Goal: Task Accomplishment & Management: Use online tool/utility

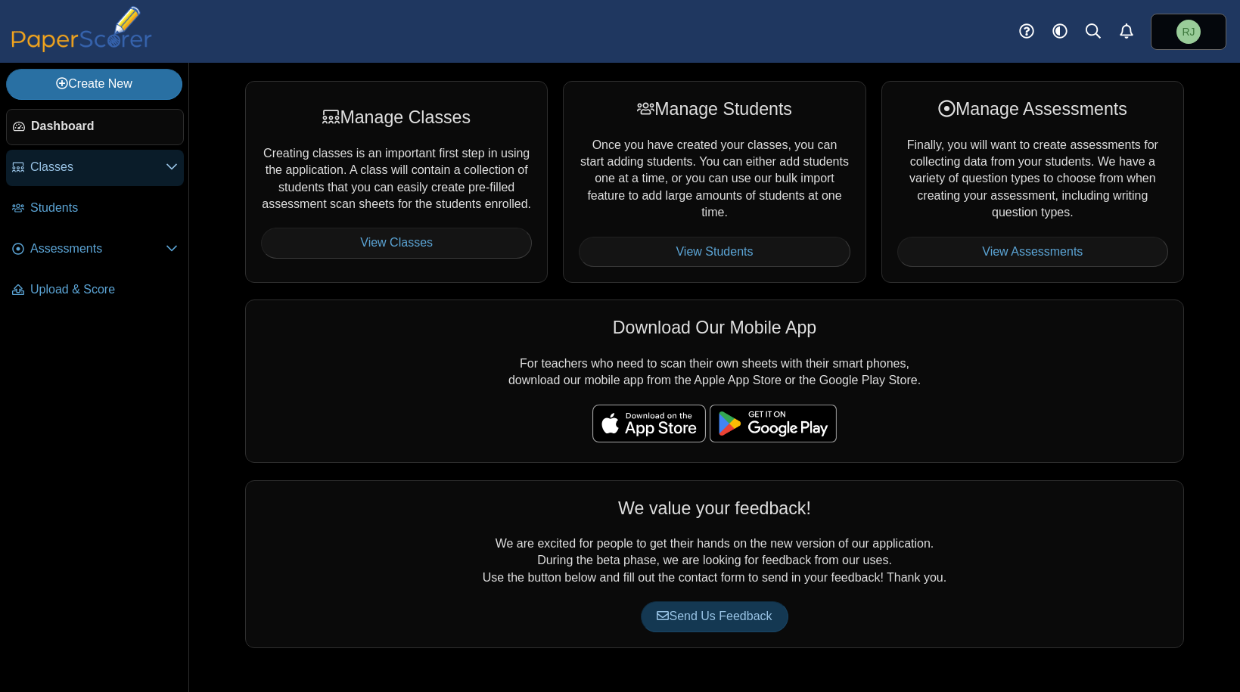
click at [69, 165] on span "Classes" at bounding box center [97, 167] width 135 height 17
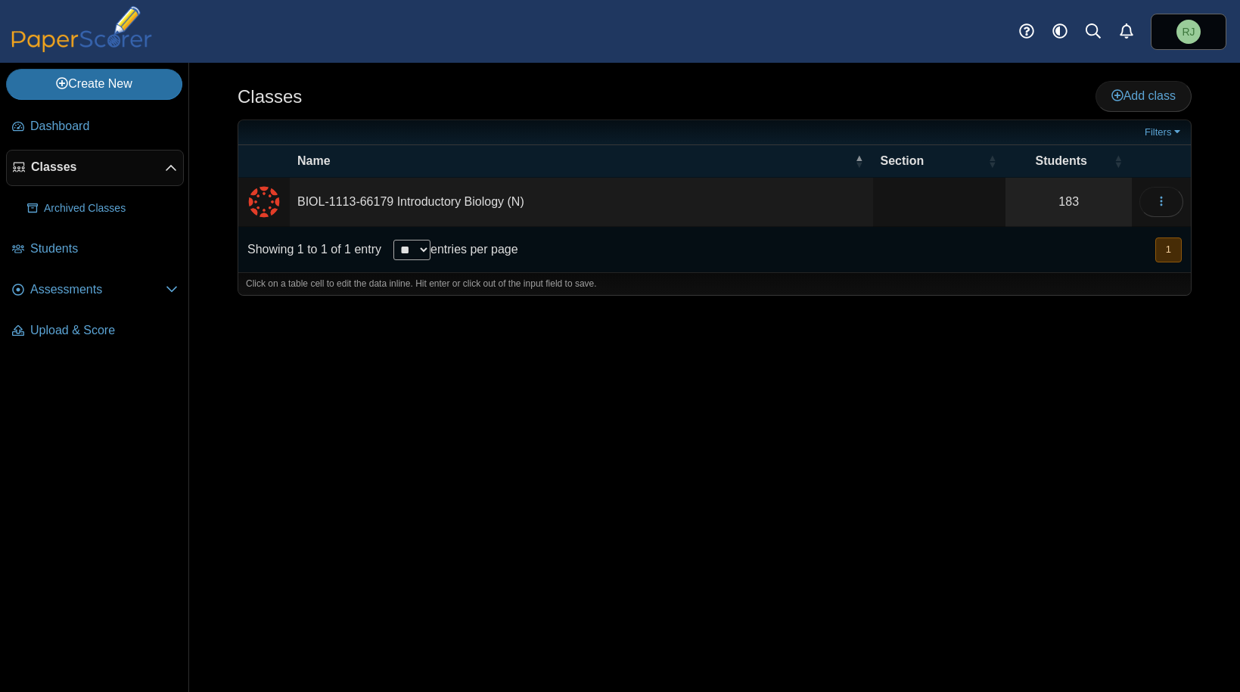
click at [500, 200] on td "BIOL-1113-66179 Introductory Biology (N)" at bounding box center [581, 202] width 583 height 49
click at [1165, 198] on icon "button" at bounding box center [1161, 201] width 12 height 12
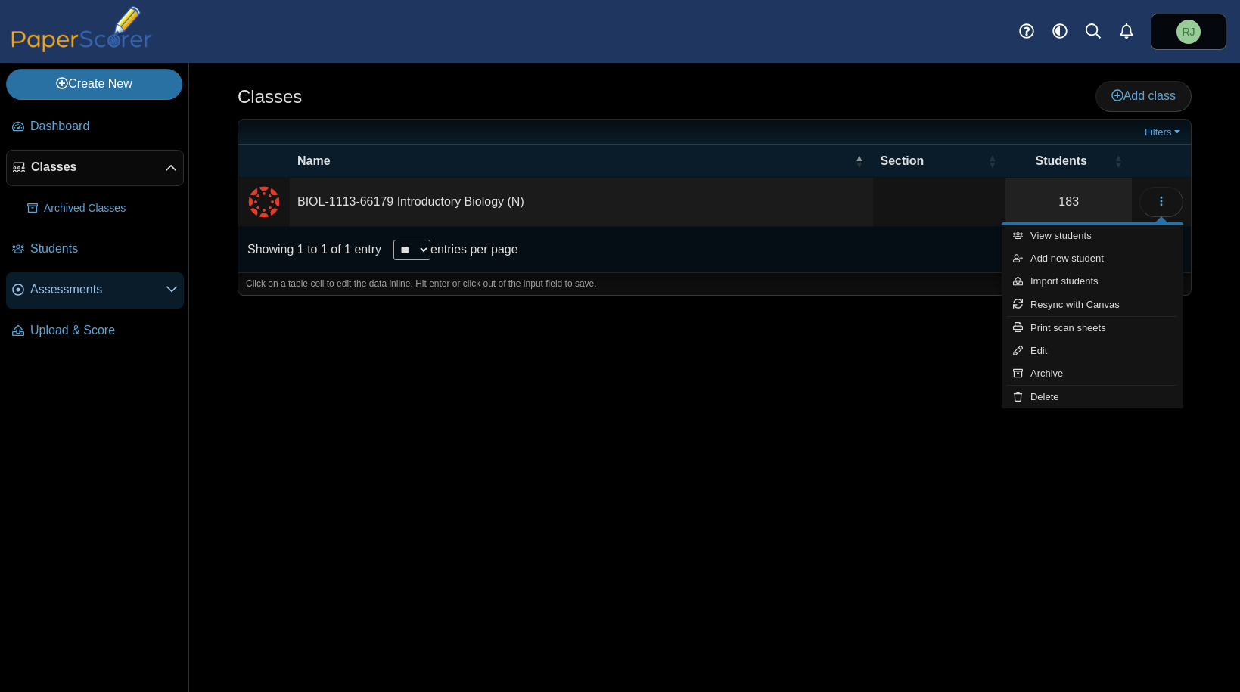
click at [175, 289] on icon at bounding box center [172, 289] width 12 height 12
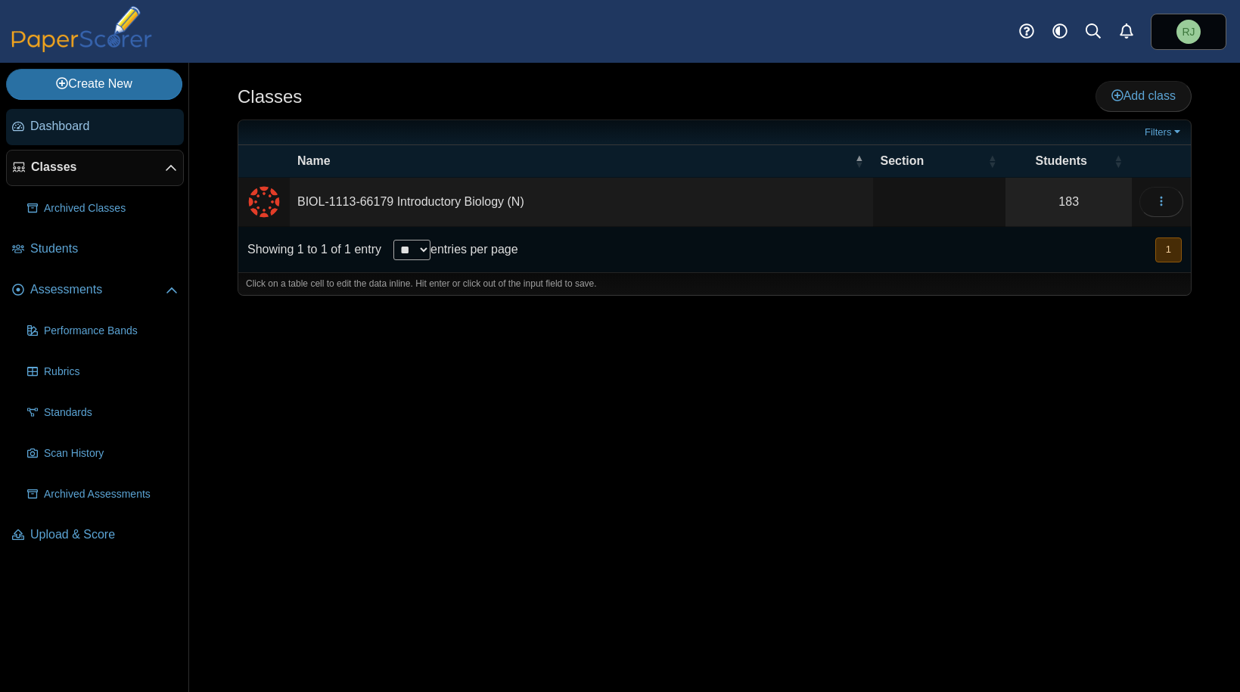
click at [79, 128] on span "Dashboard" at bounding box center [104, 126] width 148 height 17
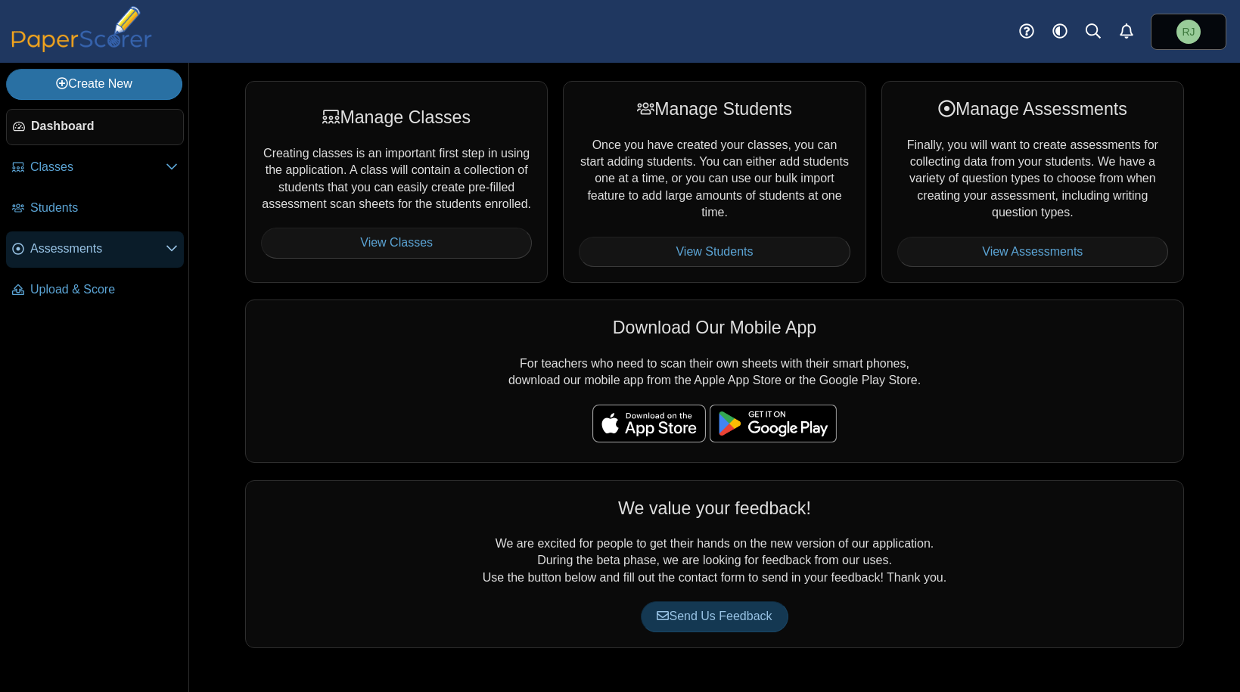
click at [168, 245] on icon at bounding box center [172, 248] width 12 height 12
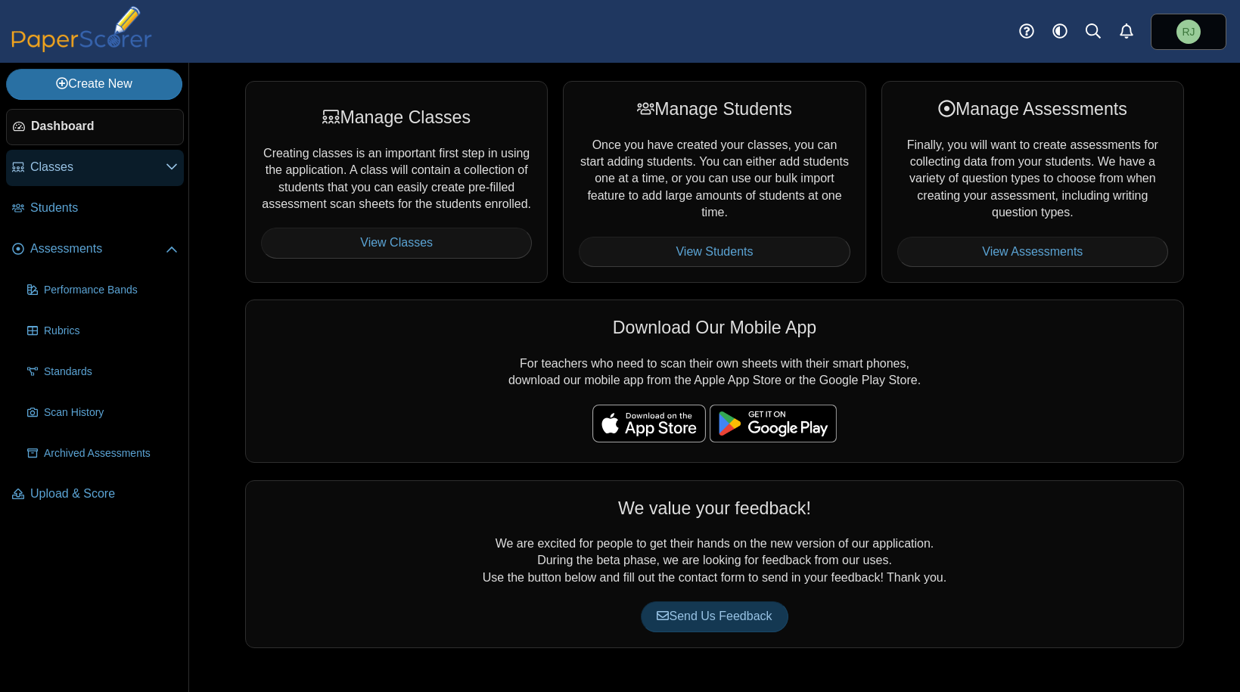
click at [67, 162] on span "Classes" at bounding box center [97, 167] width 135 height 17
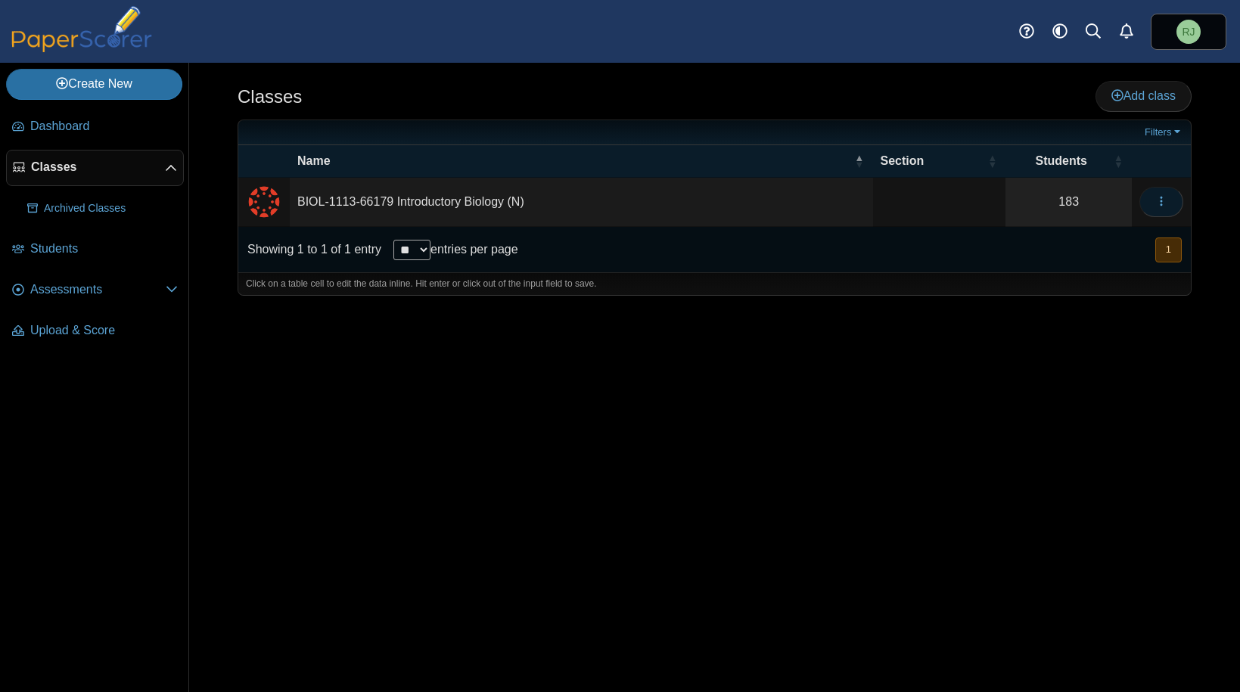
click at [1165, 200] on icon "button" at bounding box center [1161, 201] width 12 height 12
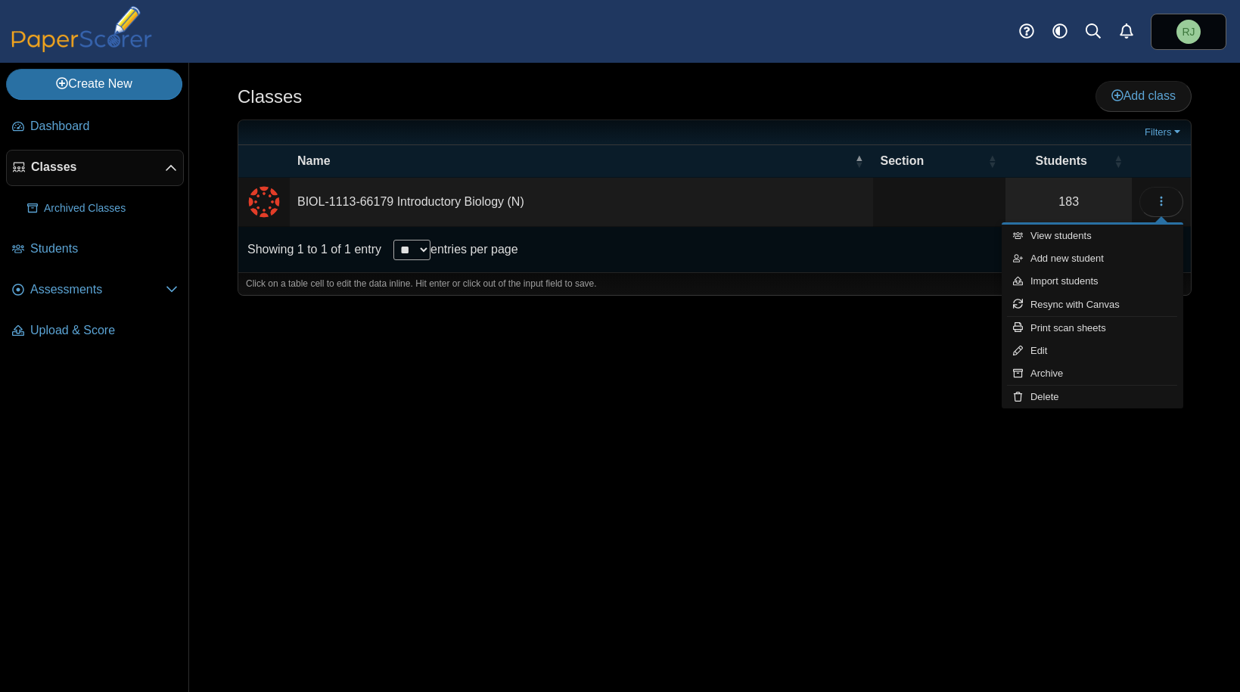
click at [588, 477] on div "Classes Add class Filters 183" at bounding box center [714, 377] width 1051 height 629
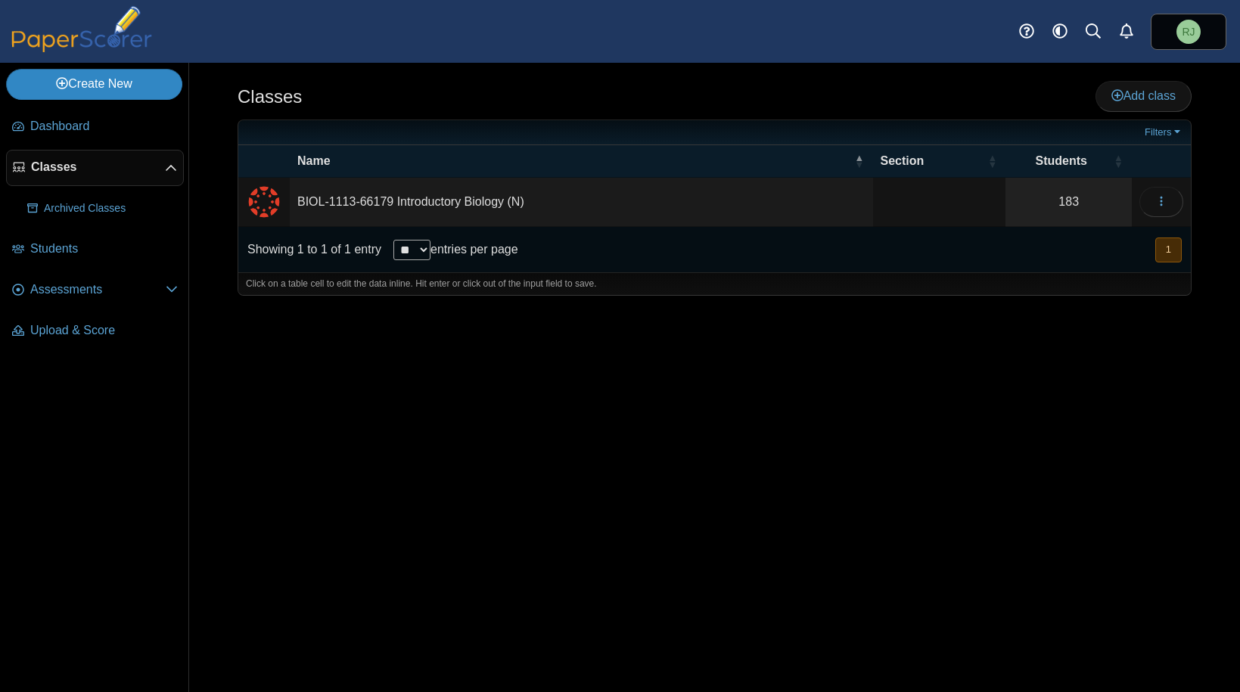
click at [101, 85] on link "Create New" at bounding box center [94, 84] width 176 height 30
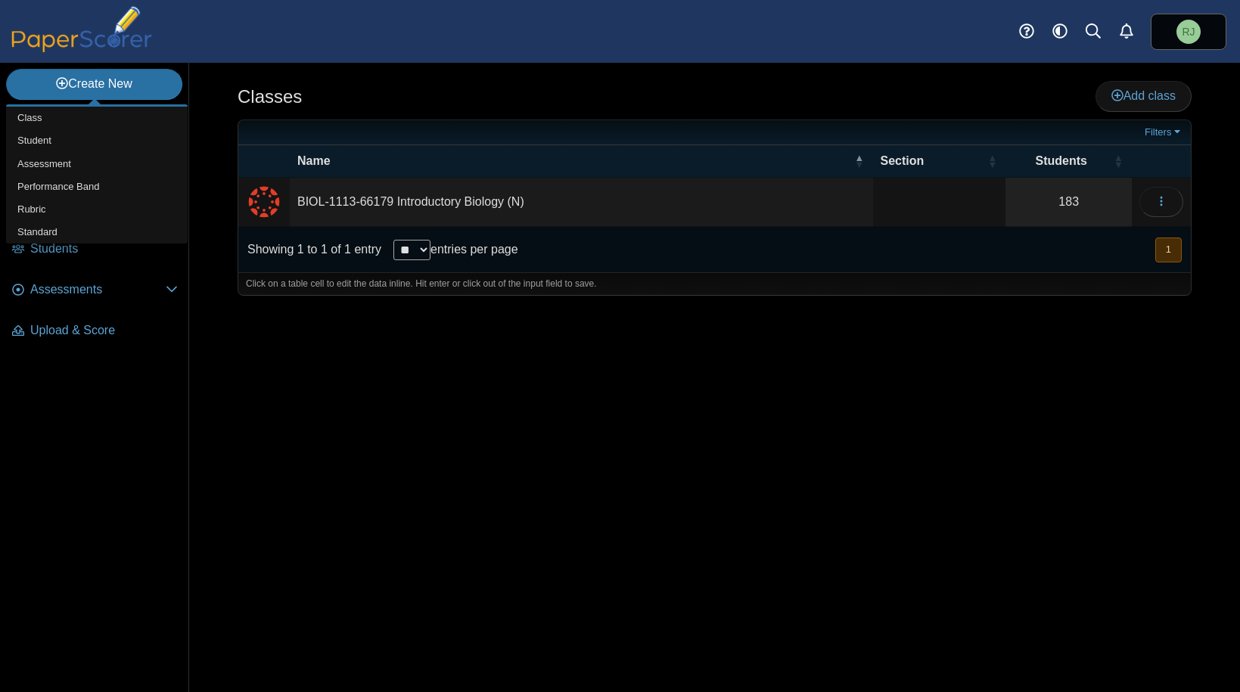
click at [145, 452] on nav "Dashboard Classes" at bounding box center [94, 397] width 188 height 589
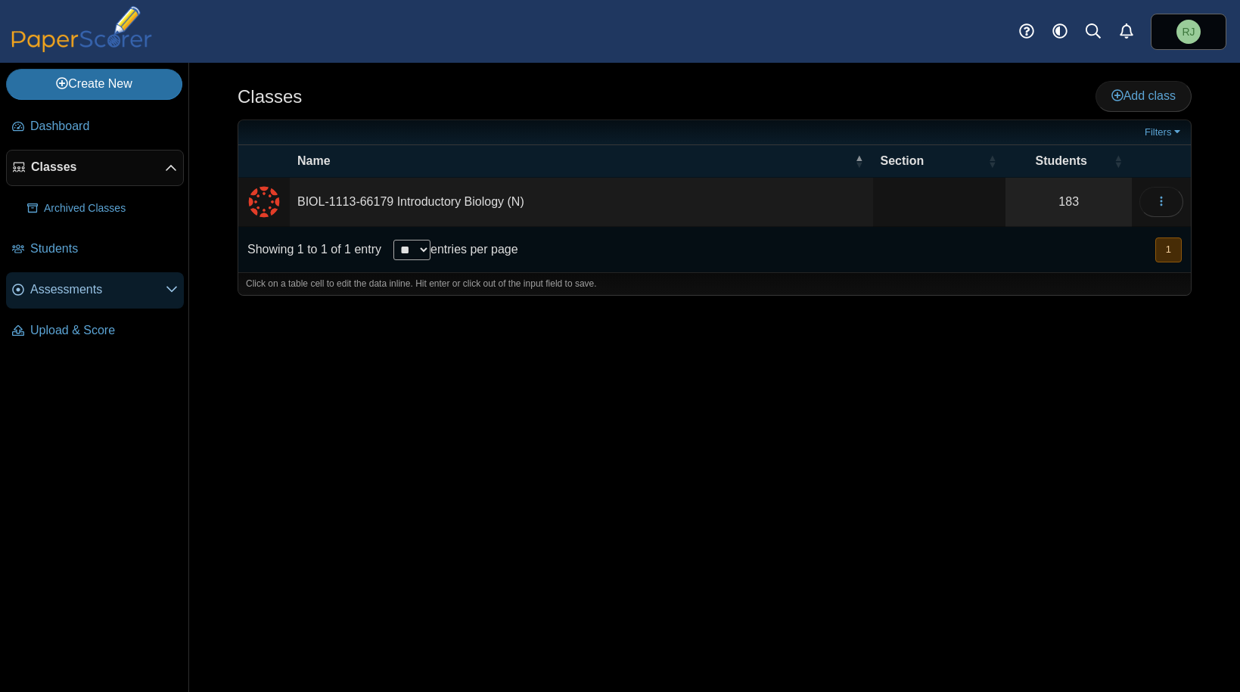
click at [175, 287] on use at bounding box center [171, 290] width 11 height 6
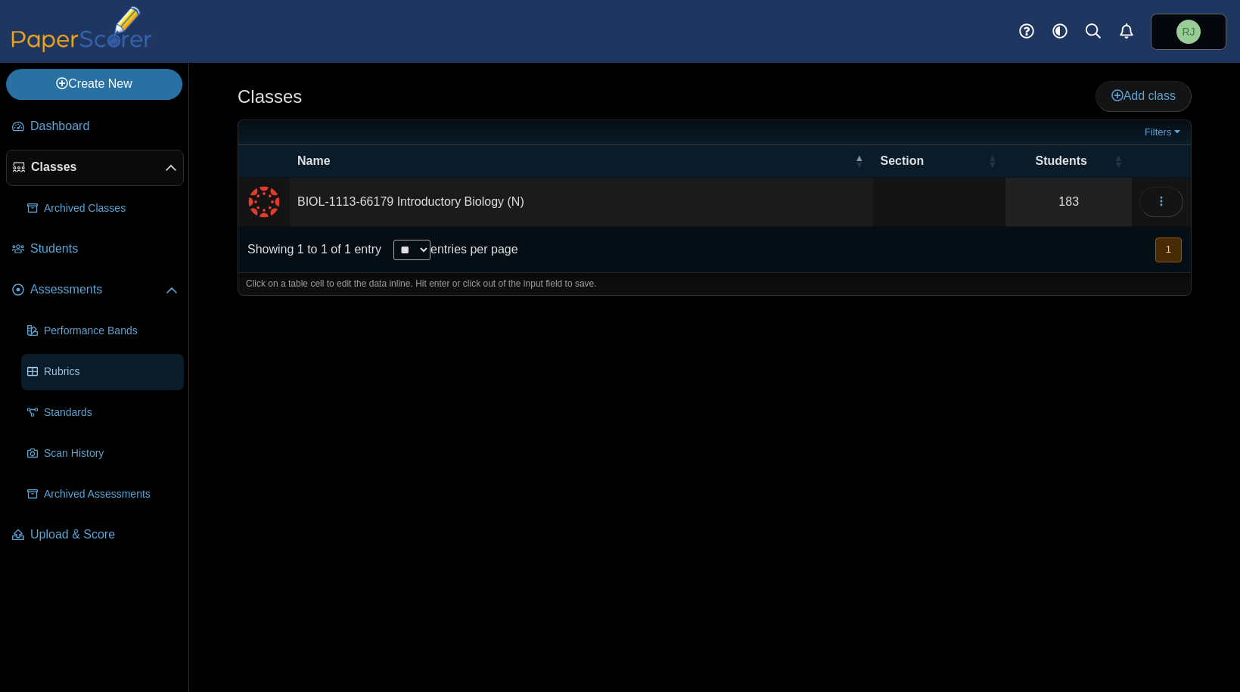
click at [79, 370] on span "Rubrics" at bounding box center [111, 372] width 134 height 15
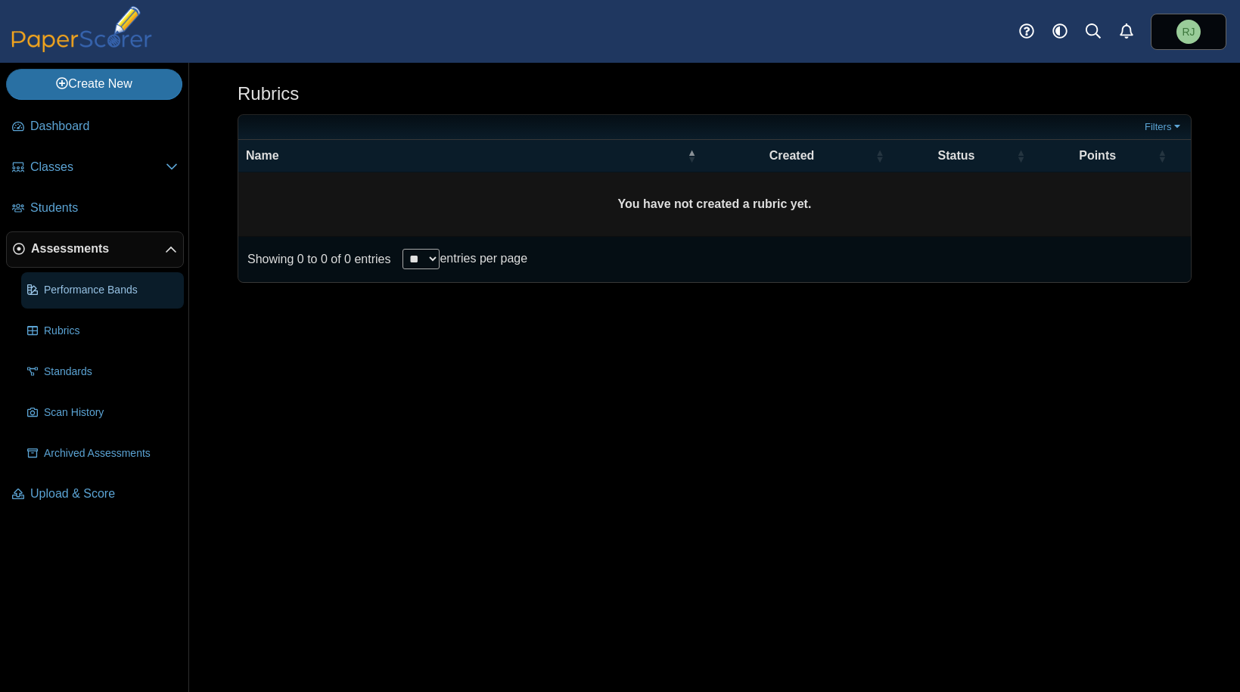
click at [94, 291] on span "Performance Bands" at bounding box center [111, 290] width 134 height 15
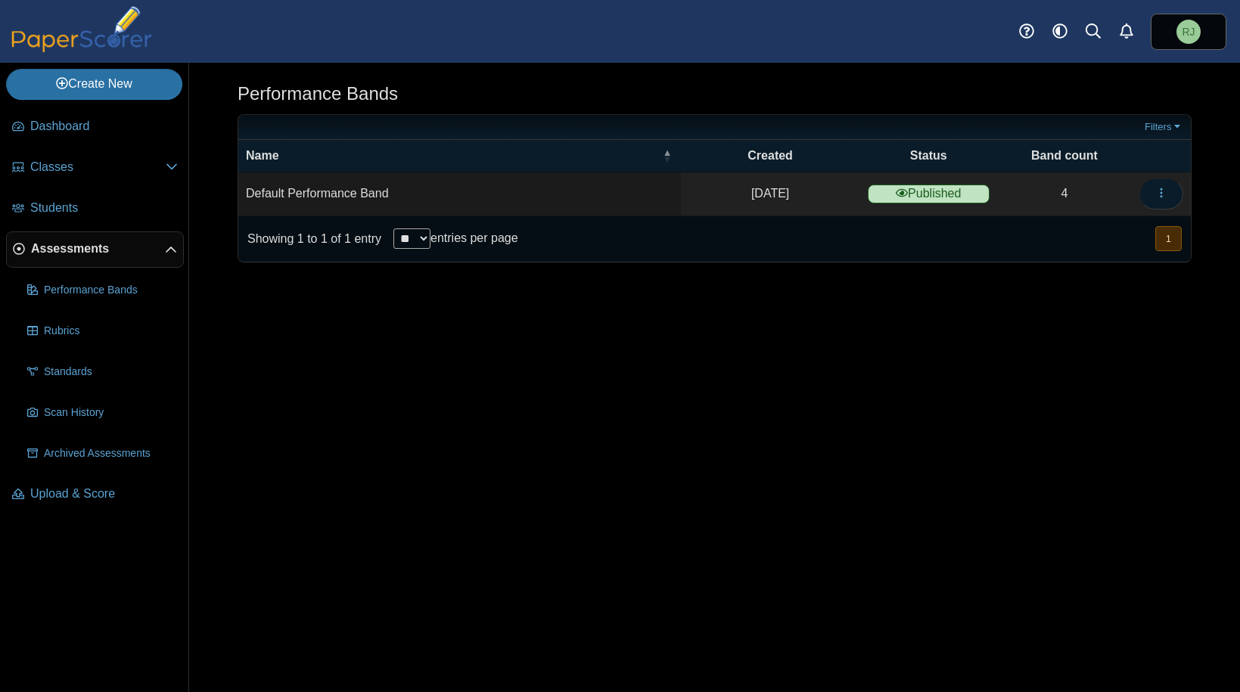
click at [1160, 191] on icon "button" at bounding box center [1161, 193] width 12 height 12
click at [964, 356] on div "Performance Bands Filters Show only:" at bounding box center [714, 377] width 1051 height 629
click at [79, 164] on span "Classes" at bounding box center [97, 167] width 135 height 17
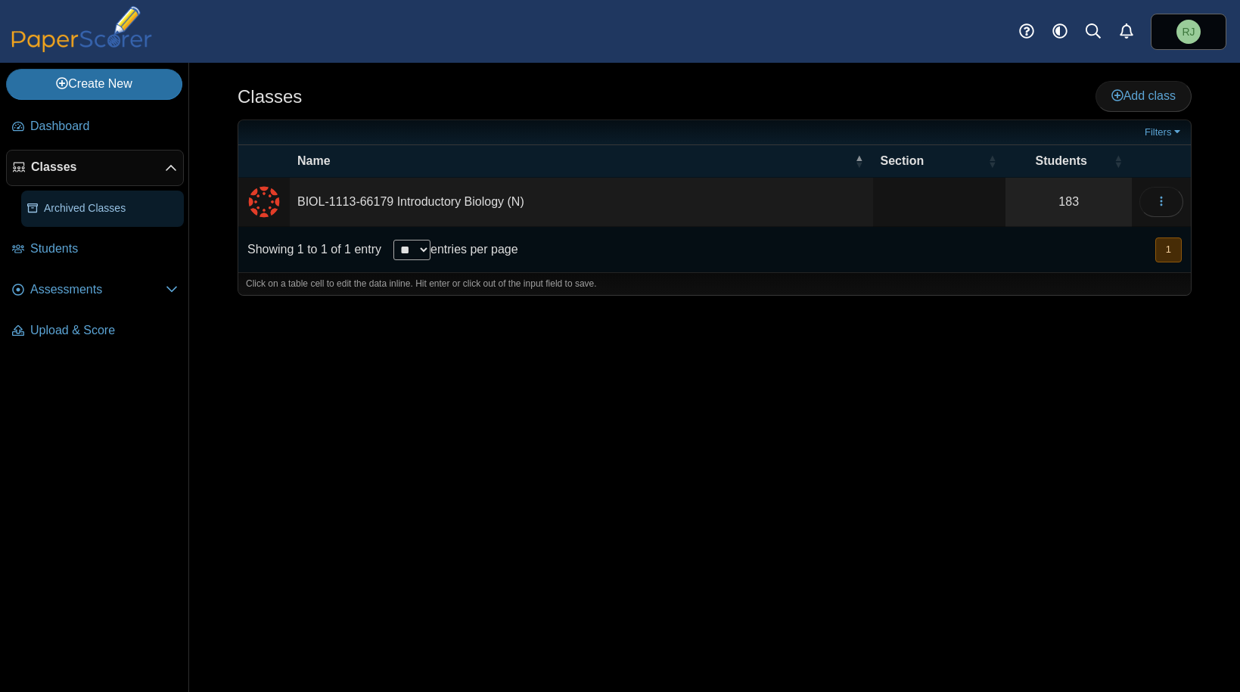
click at [98, 203] on span "Archived Classes" at bounding box center [111, 208] width 134 height 15
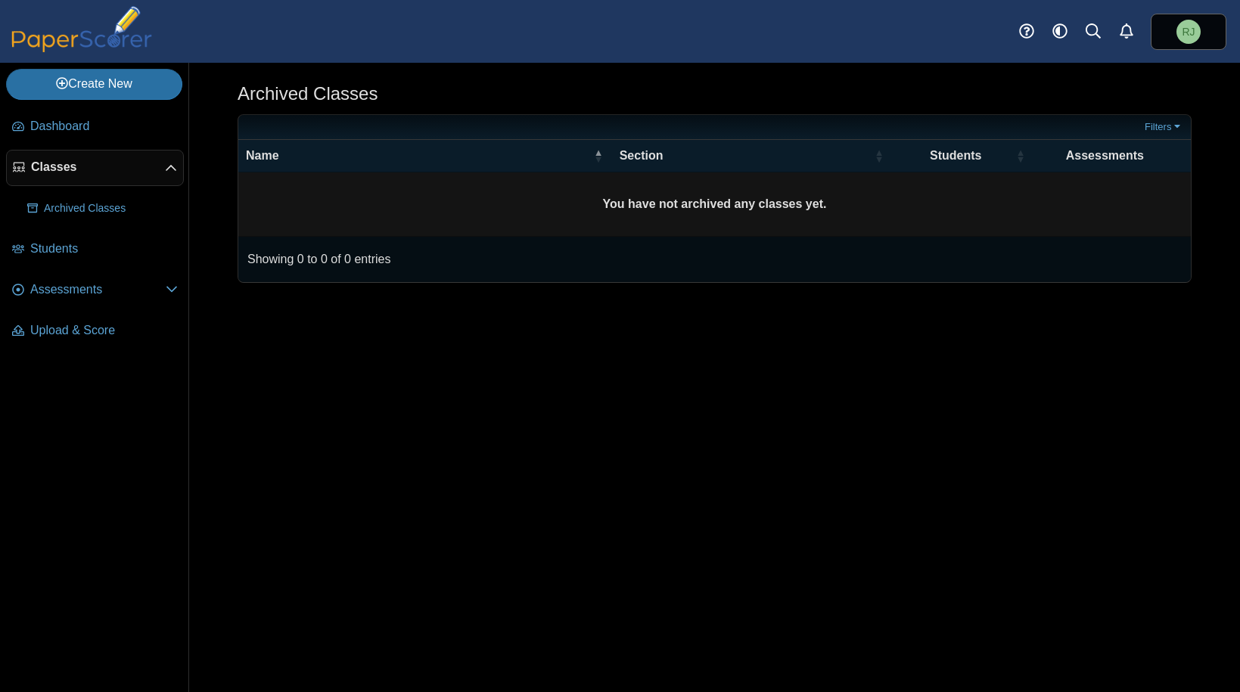
click at [78, 169] on span "Classes" at bounding box center [98, 167] width 134 height 17
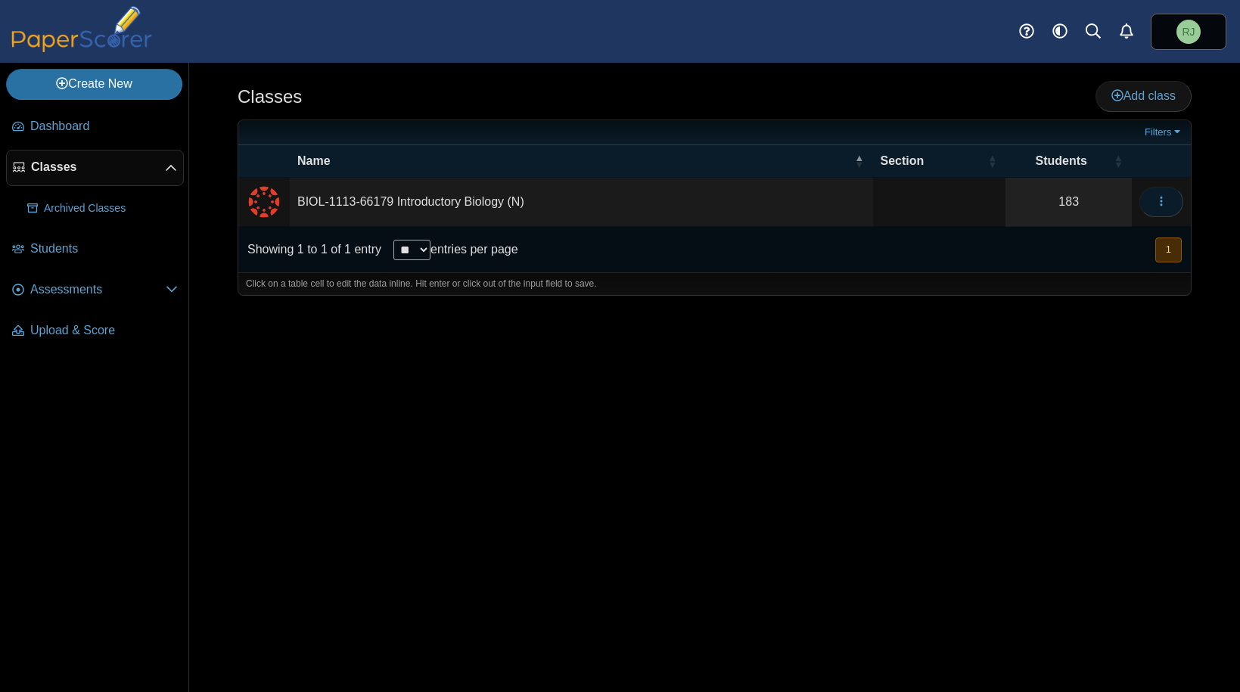
click at [1157, 200] on icon "button" at bounding box center [1161, 201] width 12 height 12
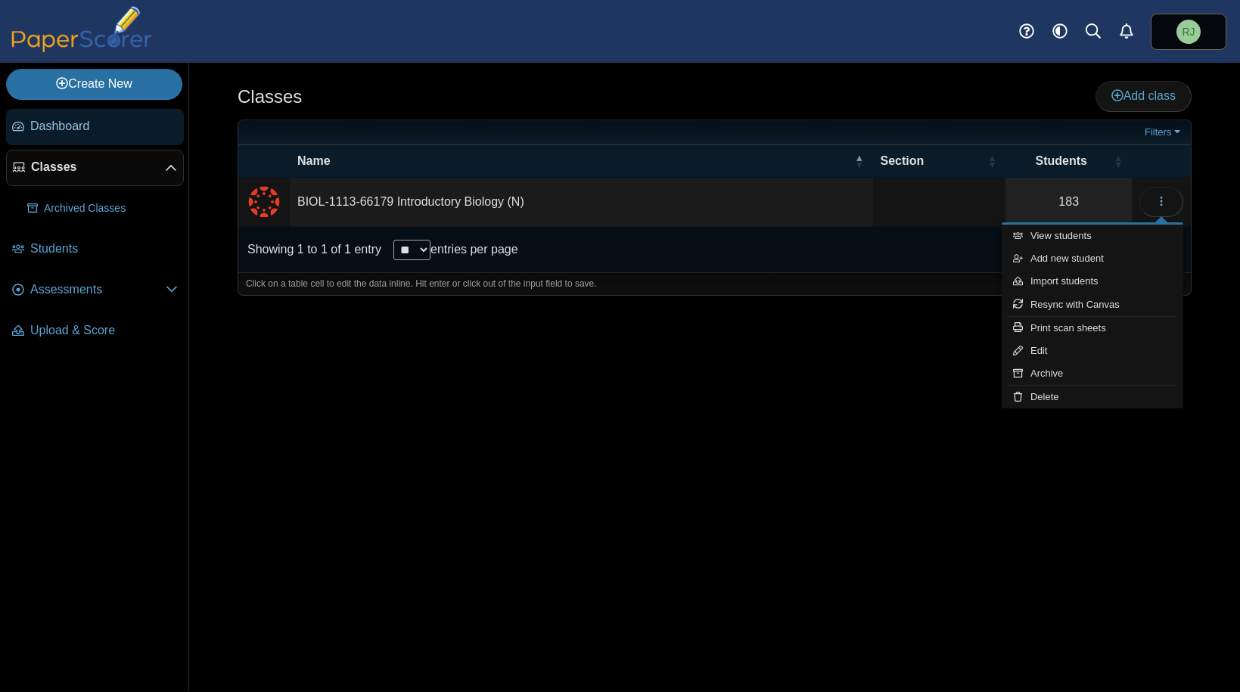
click at [64, 122] on span "Dashboard" at bounding box center [104, 126] width 148 height 17
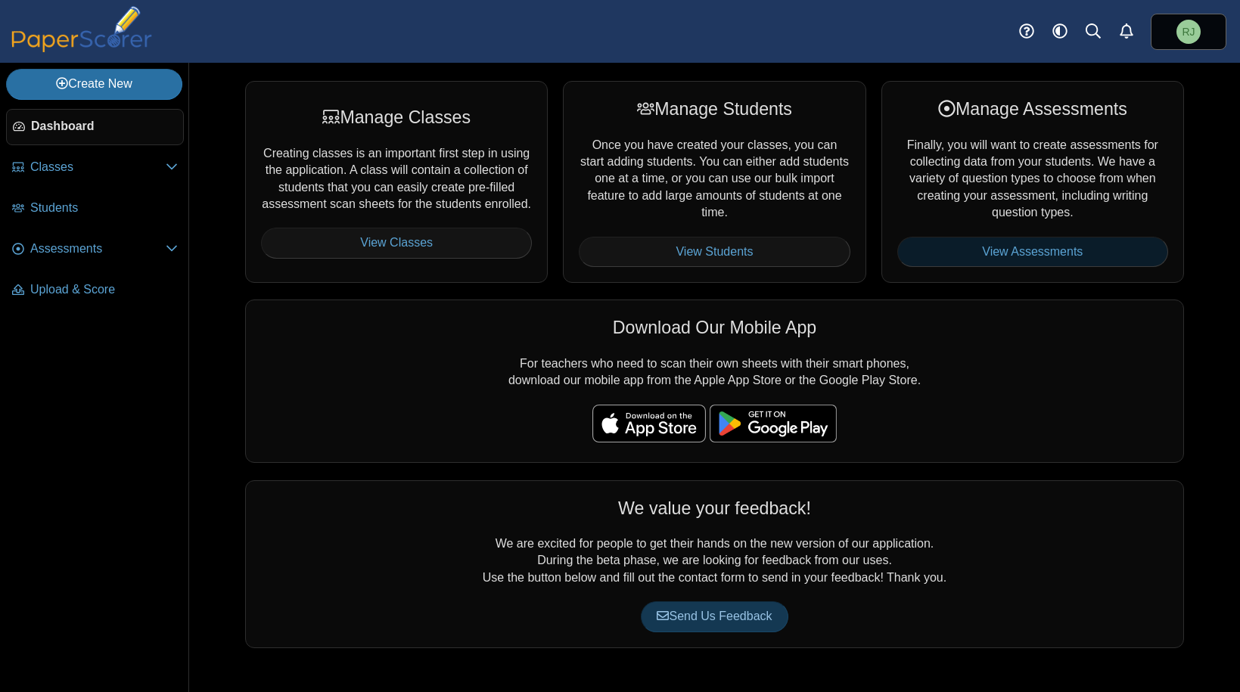
click at [1038, 247] on link "View Assessments" at bounding box center [1032, 252] width 271 height 30
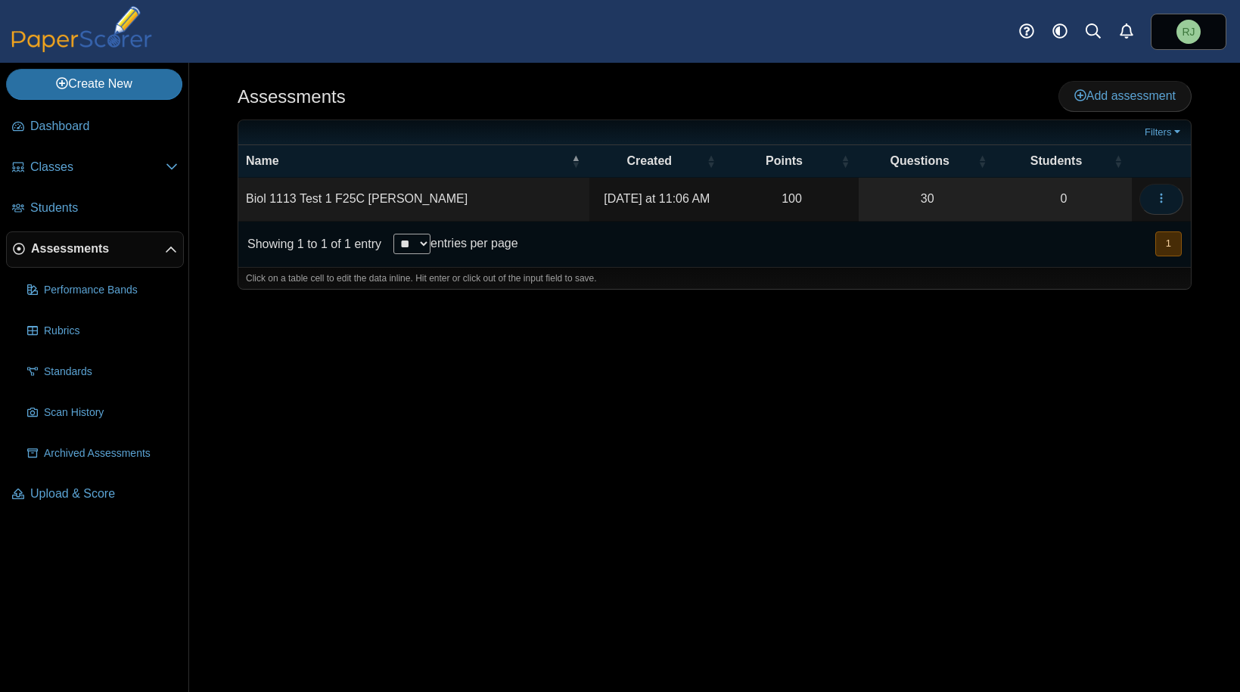
click at [1163, 198] on icon "button" at bounding box center [1161, 198] width 12 height 12
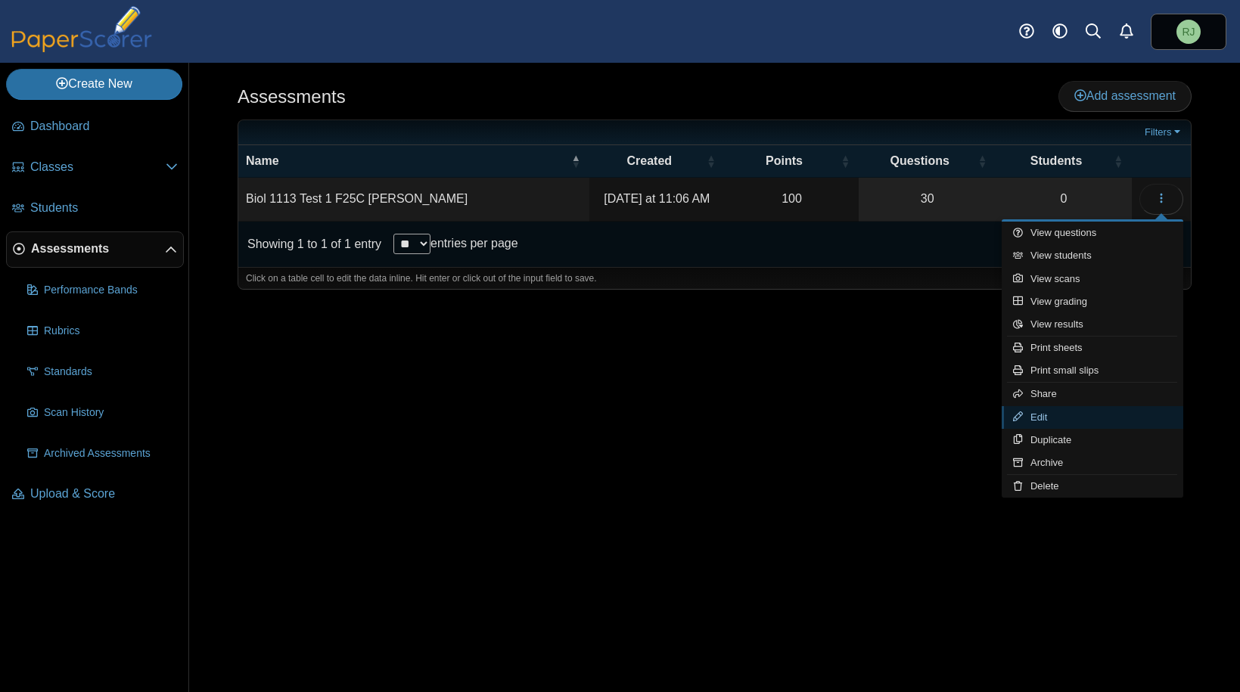
click at [1045, 417] on link "Edit" at bounding box center [1093, 417] width 182 height 23
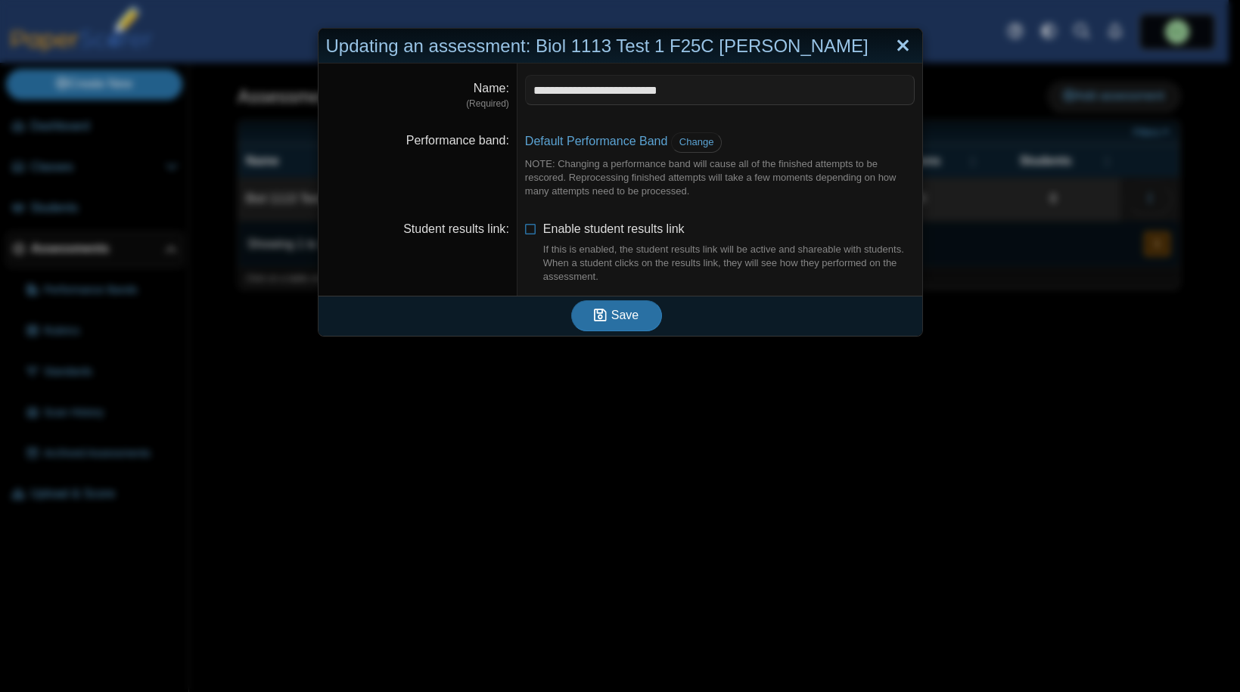
click at [897, 45] on link "Close" at bounding box center [902, 46] width 23 height 26
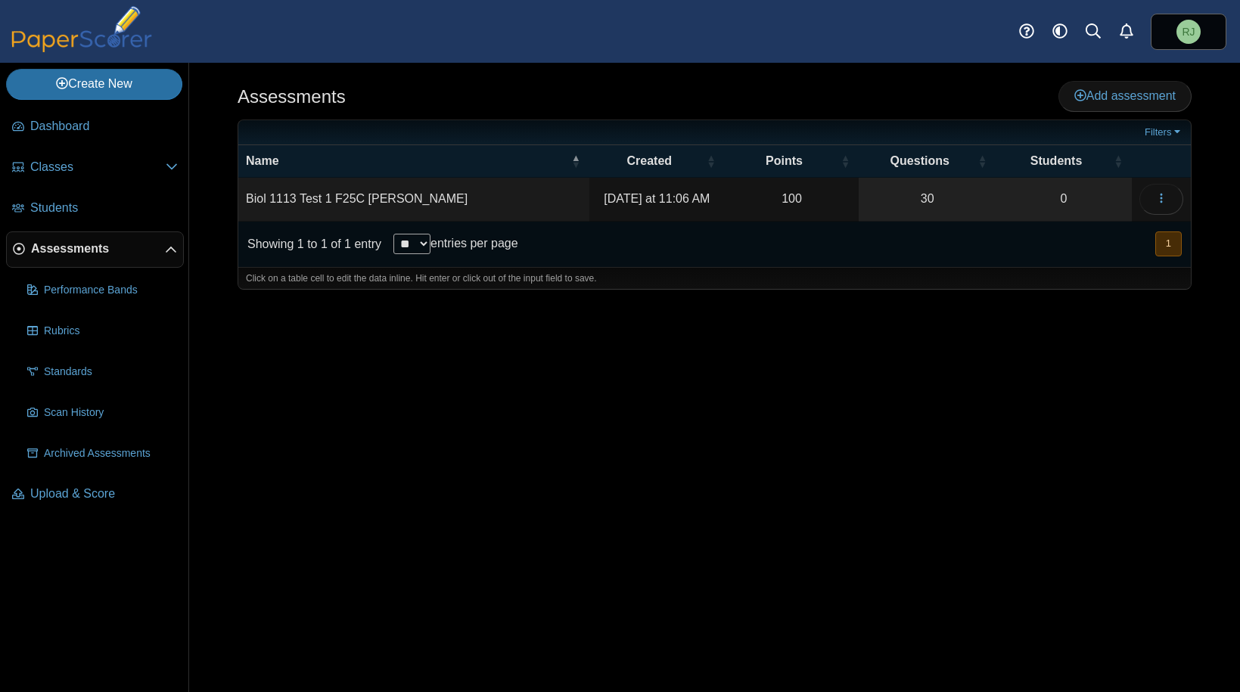
click at [353, 196] on td "Biol 1113 Test 1 F25C Jones" at bounding box center [413, 199] width 351 height 43
click at [676, 200] on time "Friday at 11:06 AM" at bounding box center [654, 198] width 106 height 13
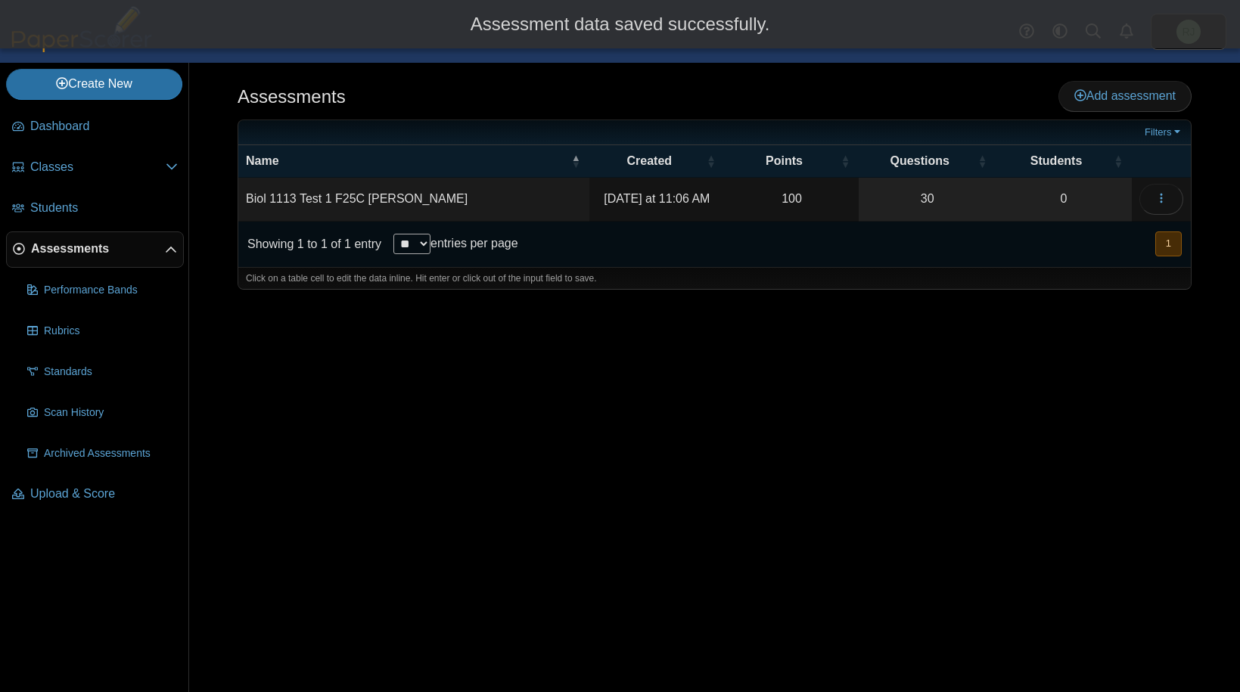
click at [799, 194] on td "100" at bounding box center [792, 199] width 135 height 43
click at [943, 197] on link "30" at bounding box center [927, 199] width 137 height 42
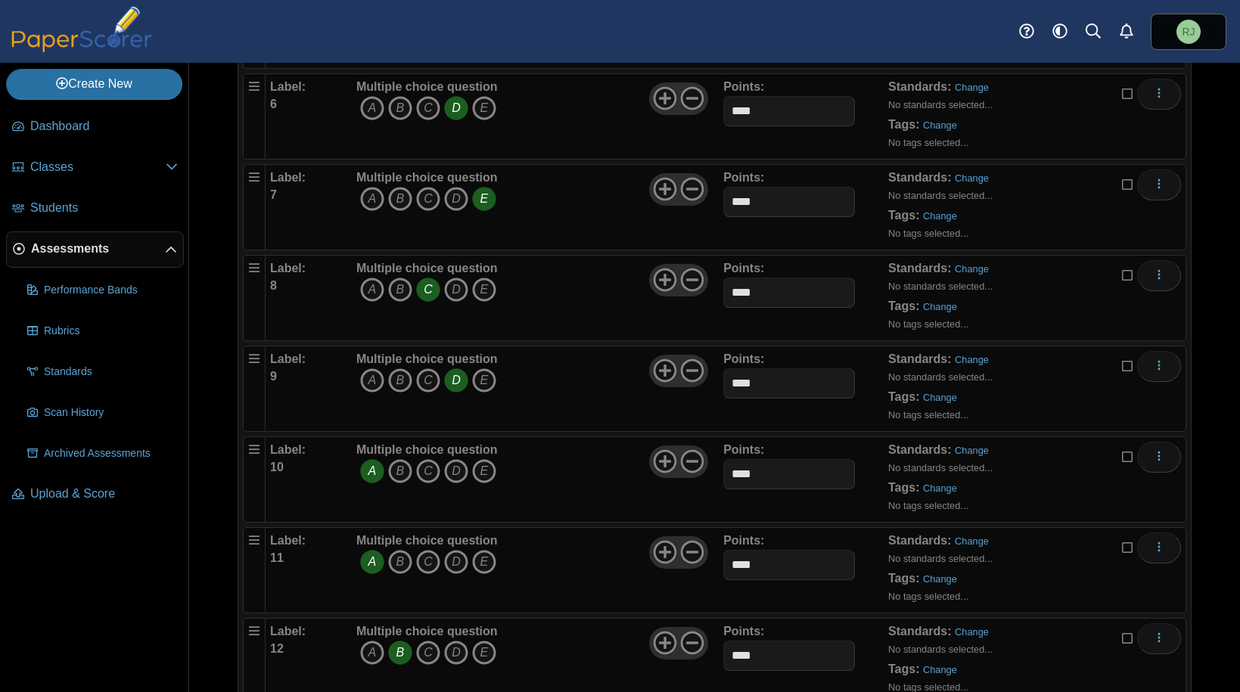
scroll to position [697, 0]
click at [403, 197] on icon "B" at bounding box center [400, 196] width 24 height 24
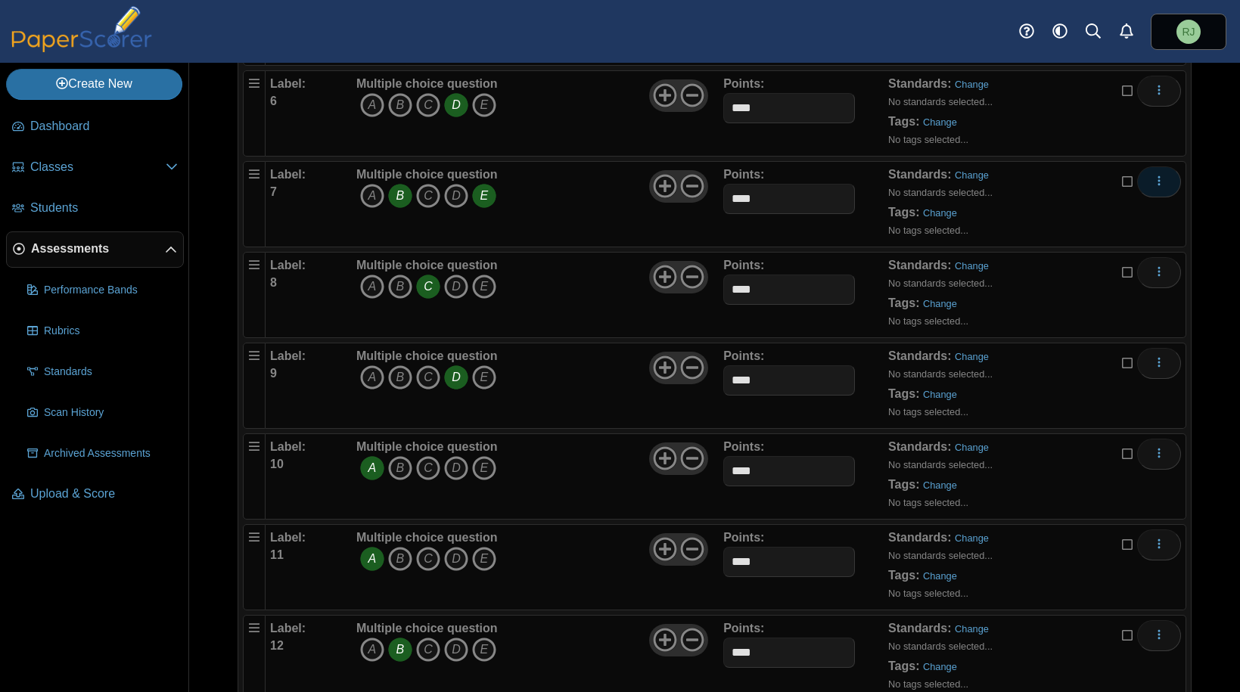
click at [1153, 182] on icon "More options" at bounding box center [1159, 181] width 12 height 12
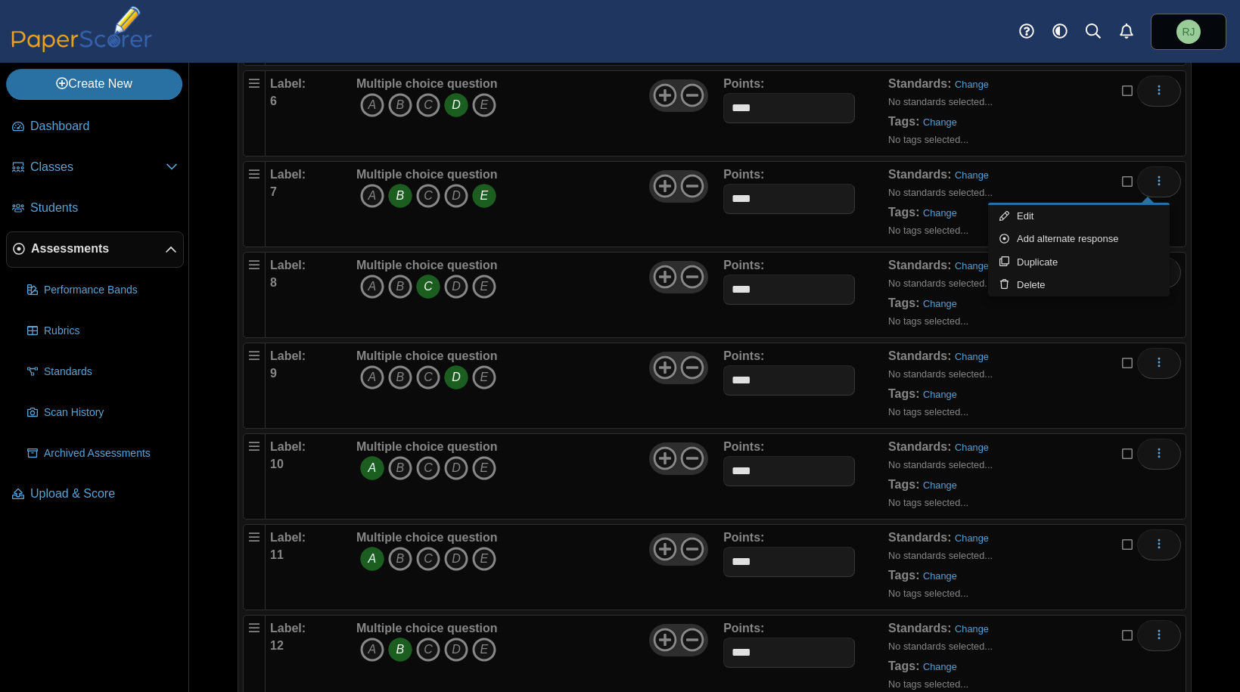
click at [404, 197] on icon "B" at bounding box center [400, 196] width 24 height 24
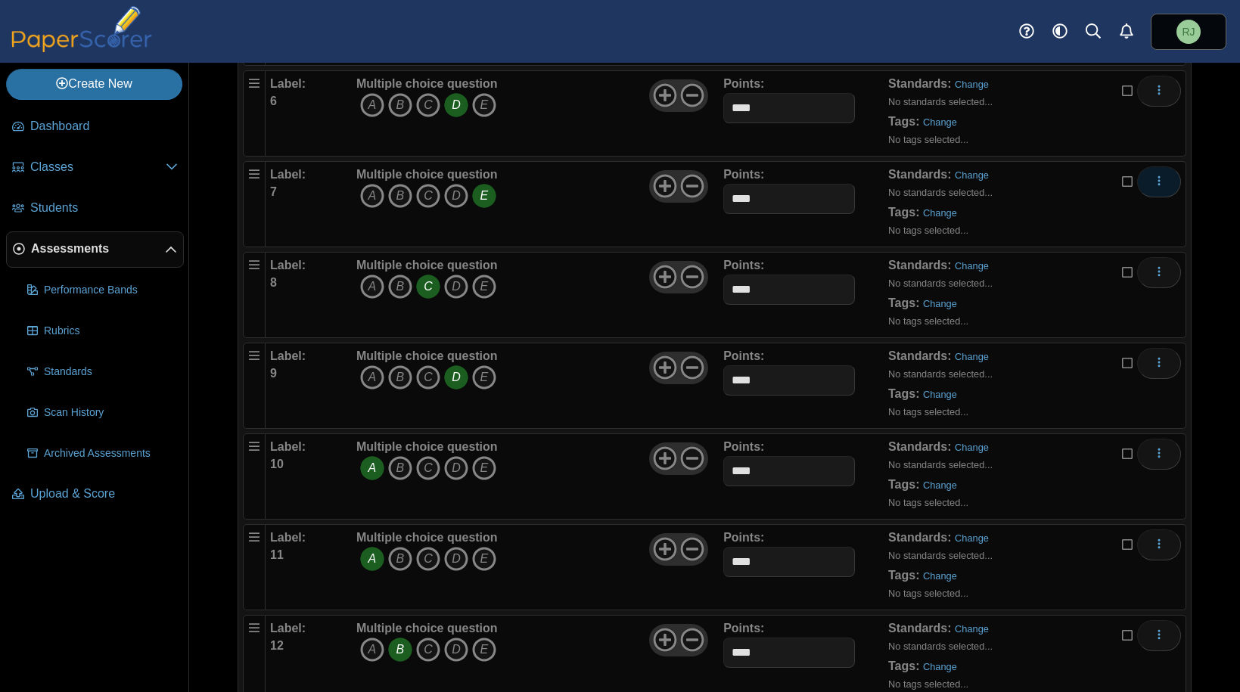
click at [1153, 179] on icon "More options" at bounding box center [1159, 181] width 12 height 12
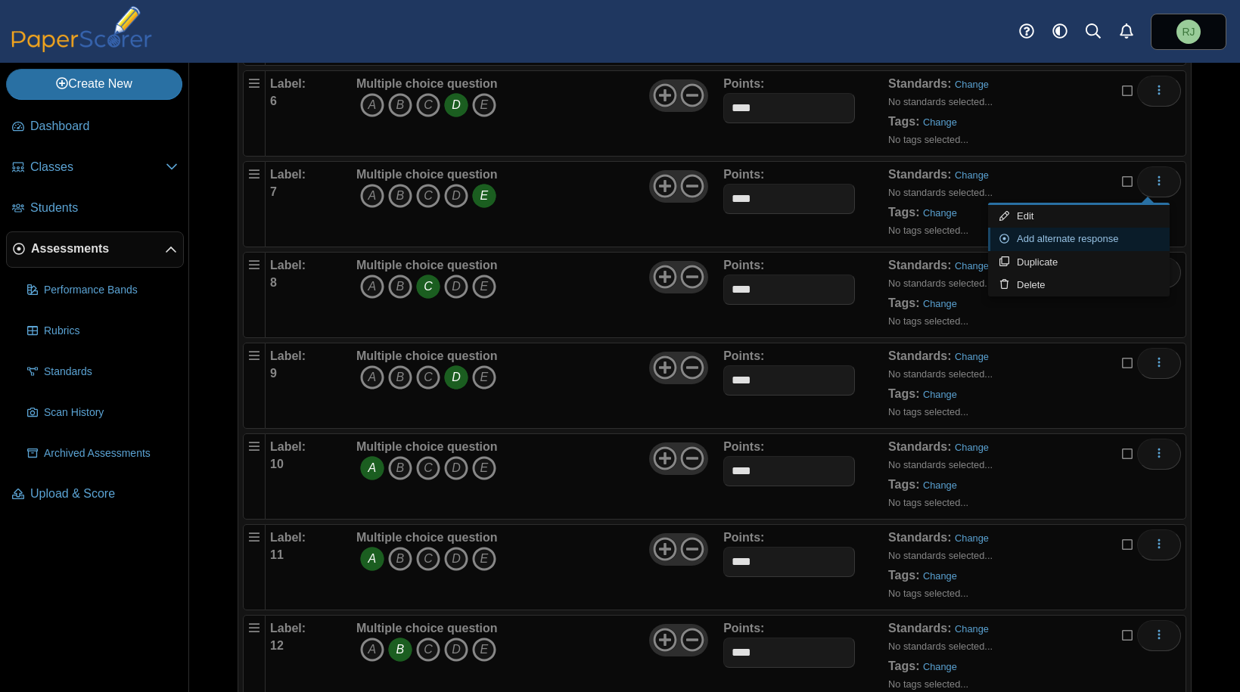
click at [1056, 238] on link "Add alternate response" at bounding box center [1079, 239] width 182 height 23
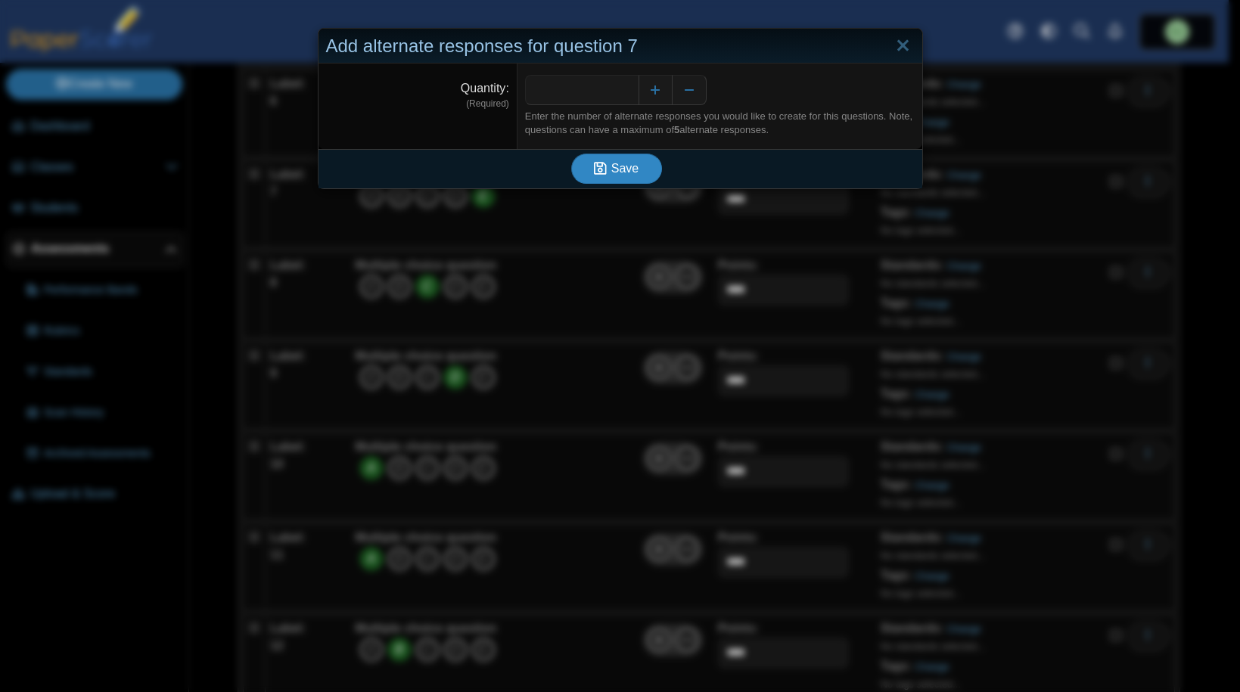
click at [613, 169] on span "Save" at bounding box center [624, 168] width 27 height 13
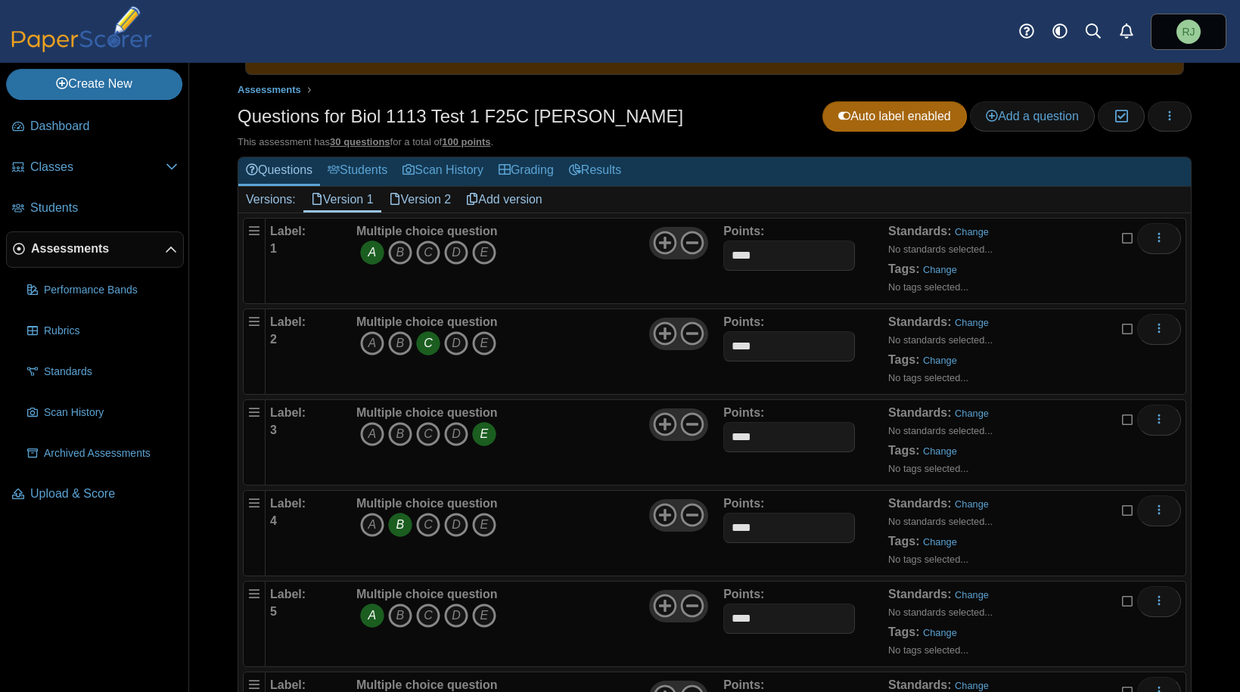
scroll to position [89, 0]
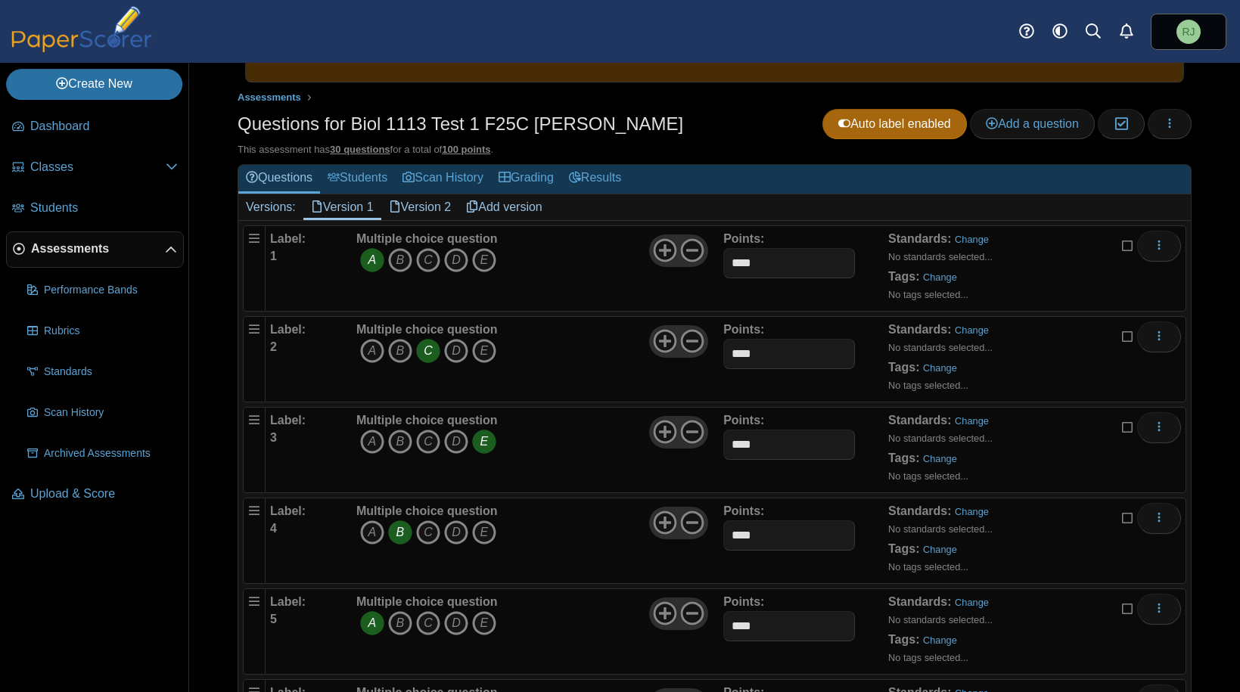
click at [419, 207] on link "Version 2" at bounding box center [420, 207] width 78 height 26
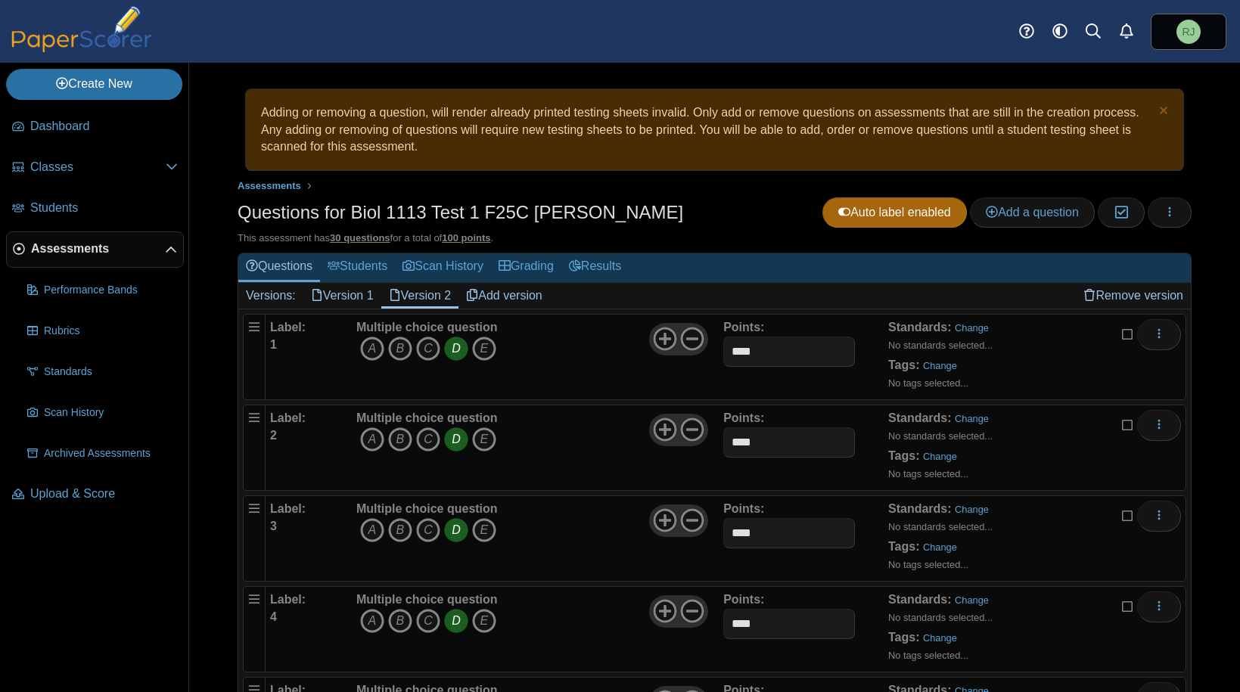
click at [340, 294] on link "Version 1" at bounding box center [342, 296] width 78 height 26
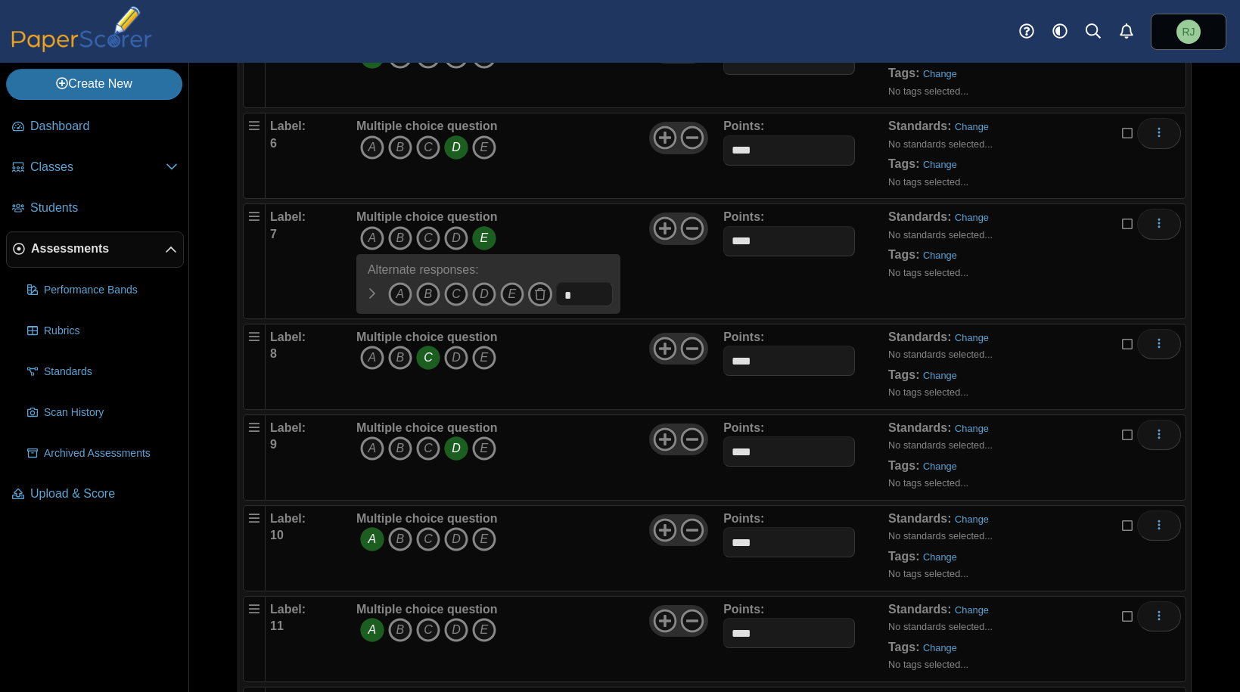
scroll to position [662, 0]
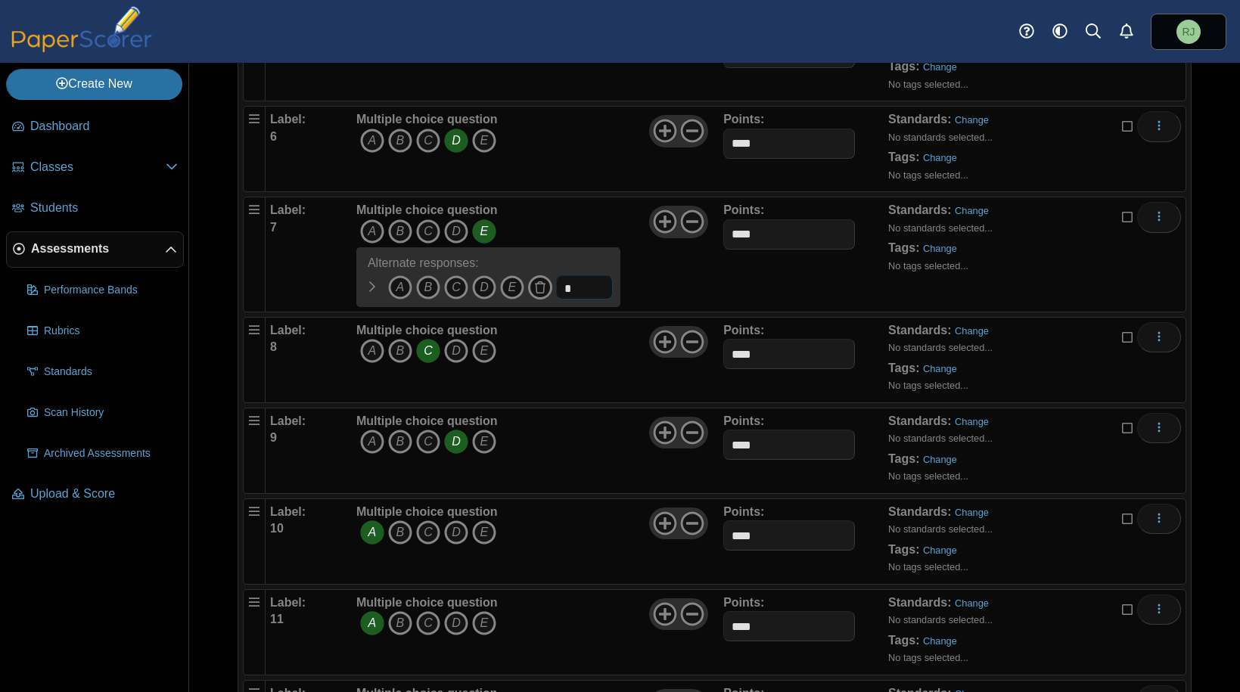
click at [574, 290] on input "*" at bounding box center [584, 287] width 57 height 24
click at [430, 287] on icon "B" at bounding box center [428, 287] width 24 height 24
drag, startPoint x: 587, startPoint y: 289, endPoint x: 559, endPoint y: 289, distance: 28.0
click at [559, 289] on input "*" at bounding box center [584, 287] width 57 height 24
type input "****"
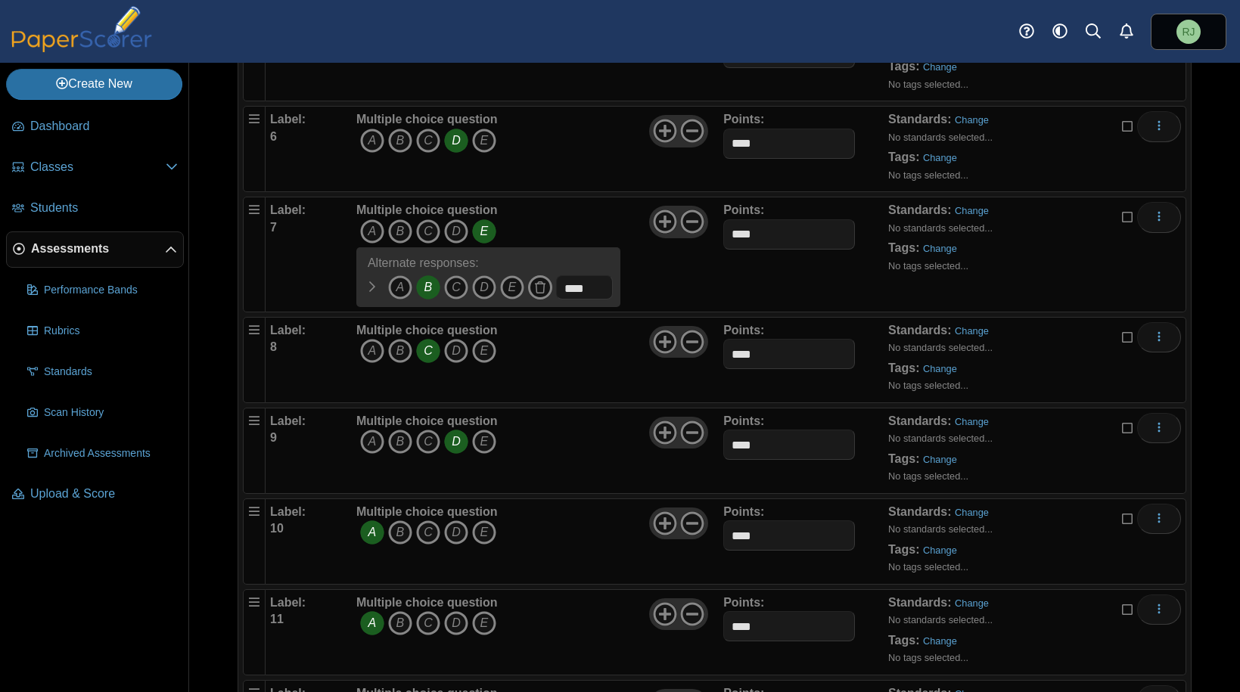
click at [677, 288] on div "Multiple choice question A B C D E A" at bounding box center [538, 254] width 371 height 105
click at [1081, 281] on div "Standards: Change No standards selected... Tags: Change No tags selected..." at bounding box center [1011, 254] width 247 height 105
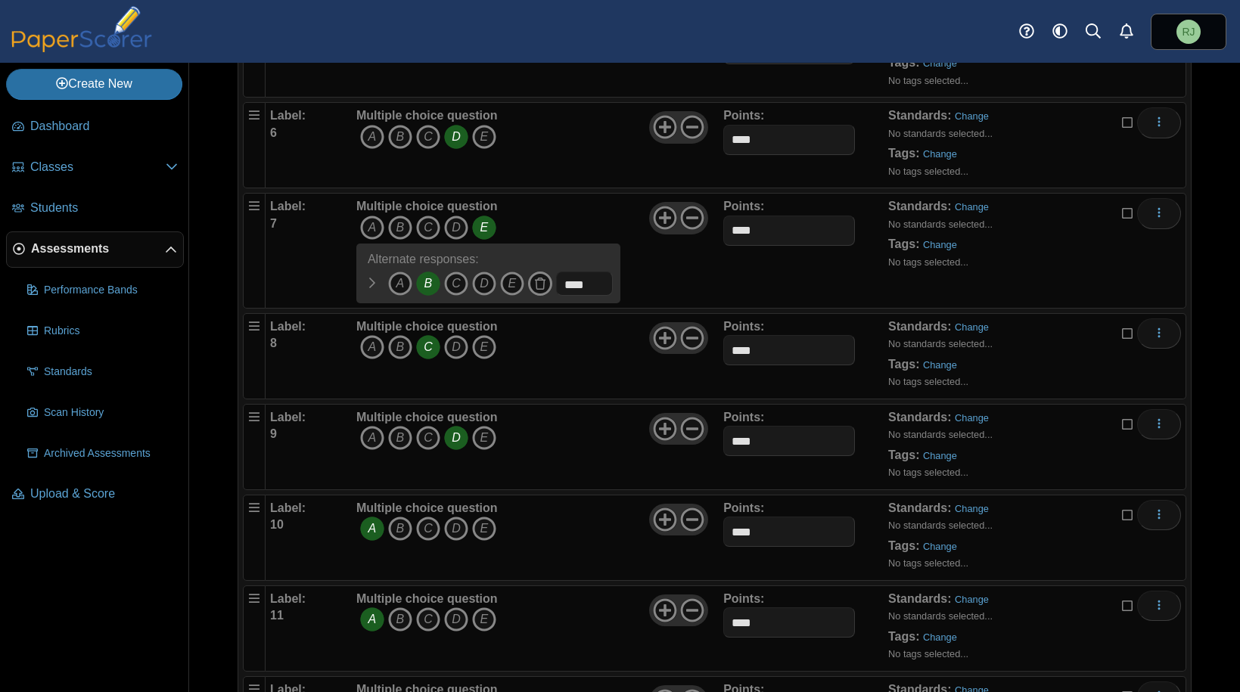
scroll to position [663, 0]
click at [815, 276] on div "Points: ****" at bounding box center [805, 253] width 165 height 105
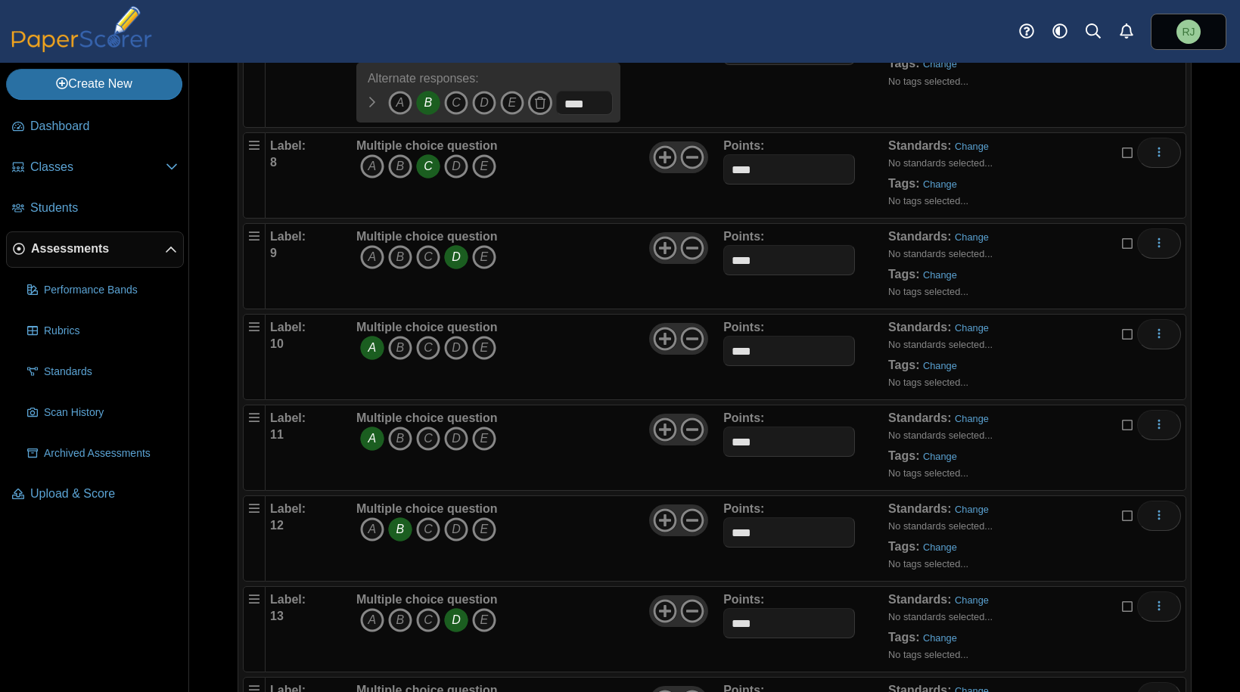
scroll to position [0, 0]
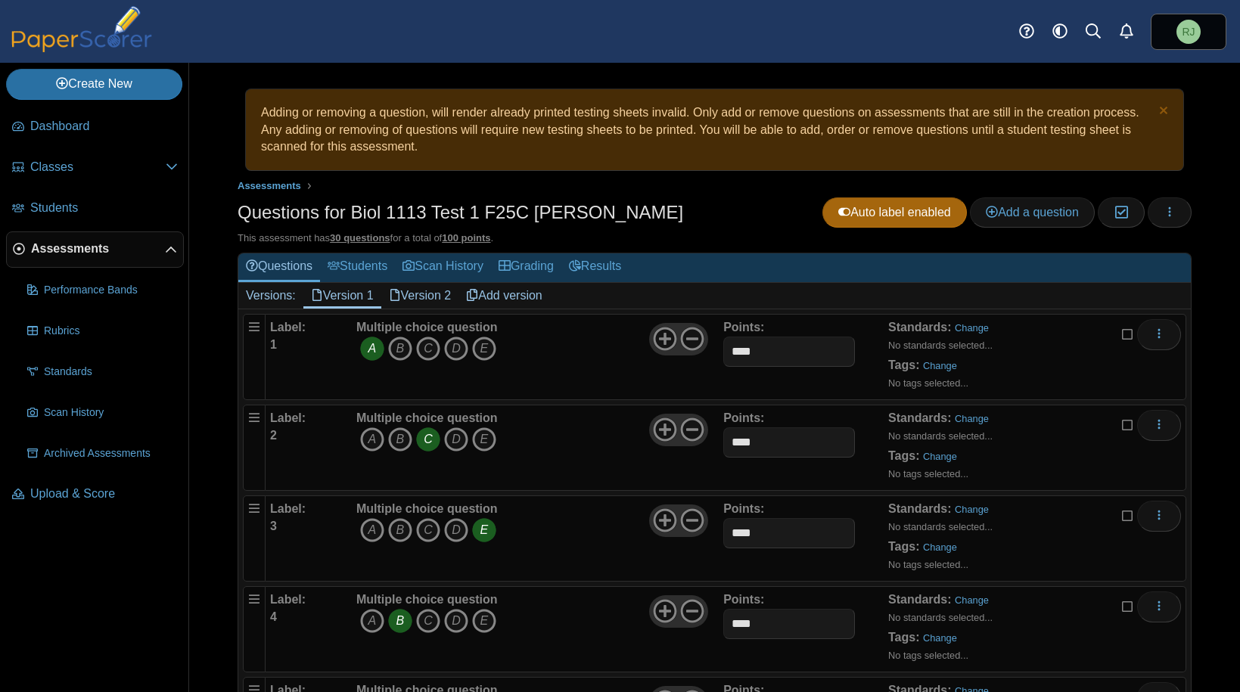
click at [415, 296] on link "Version 2" at bounding box center [420, 296] width 78 height 26
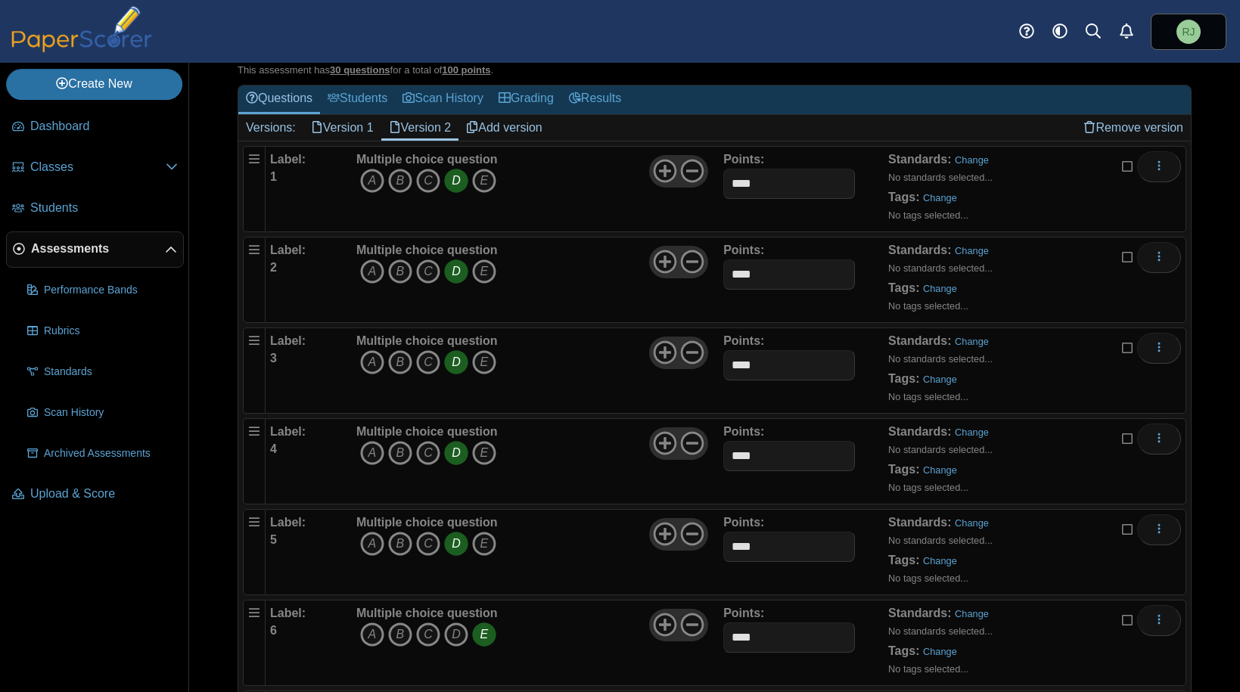
scroll to position [236, 0]
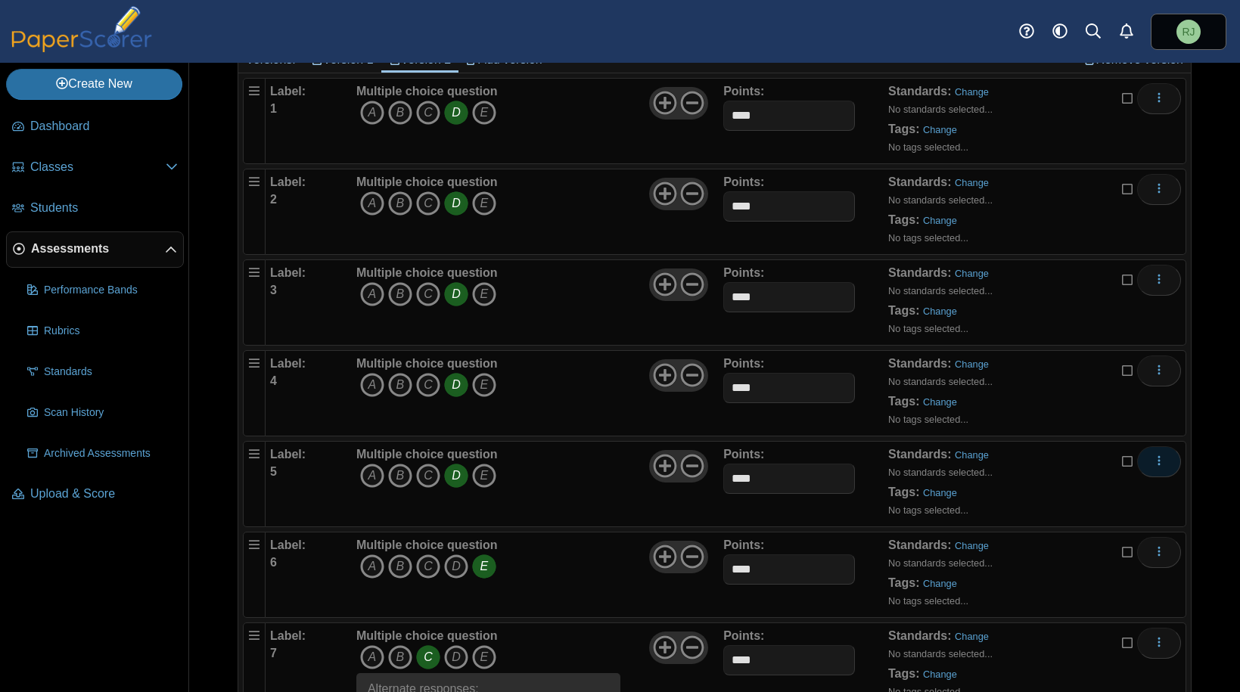
click at [1153, 464] on icon "More options" at bounding box center [1159, 461] width 12 height 12
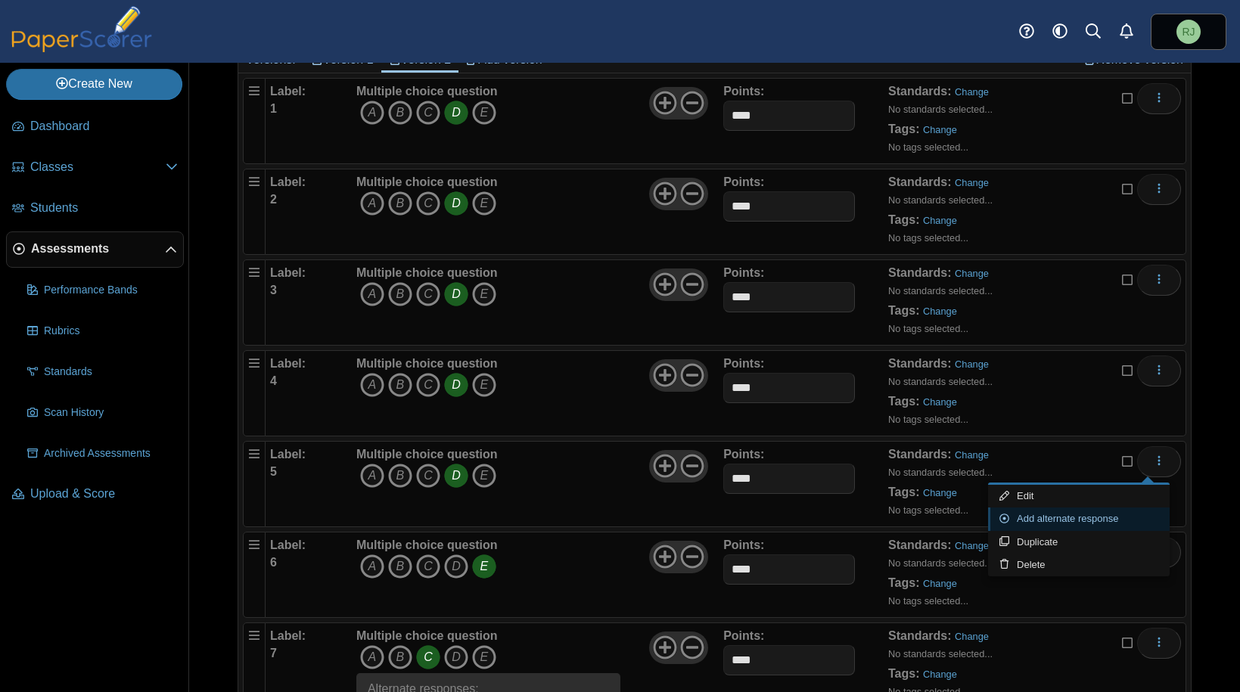
click at [1051, 517] on link "Add alternate response" at bounding box center [1079, 519] width 182 height 23
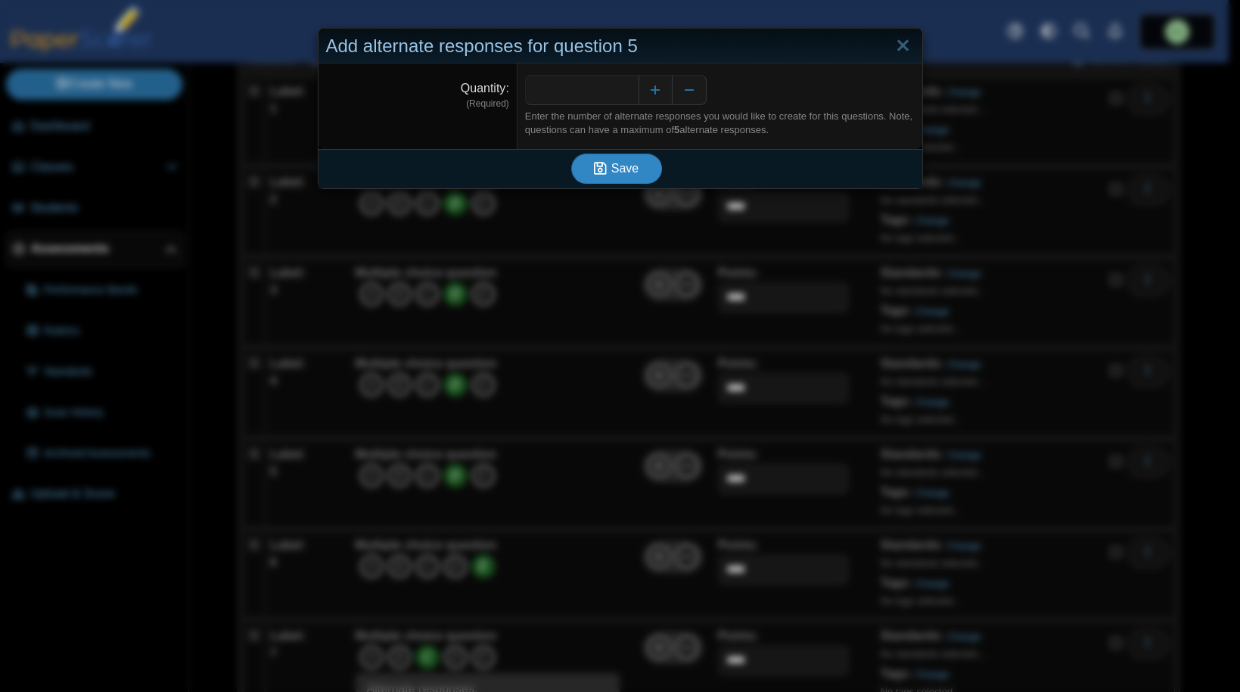
click at [615, 166] on span "Save" at bounding box center [624, 168] width 27 height 13
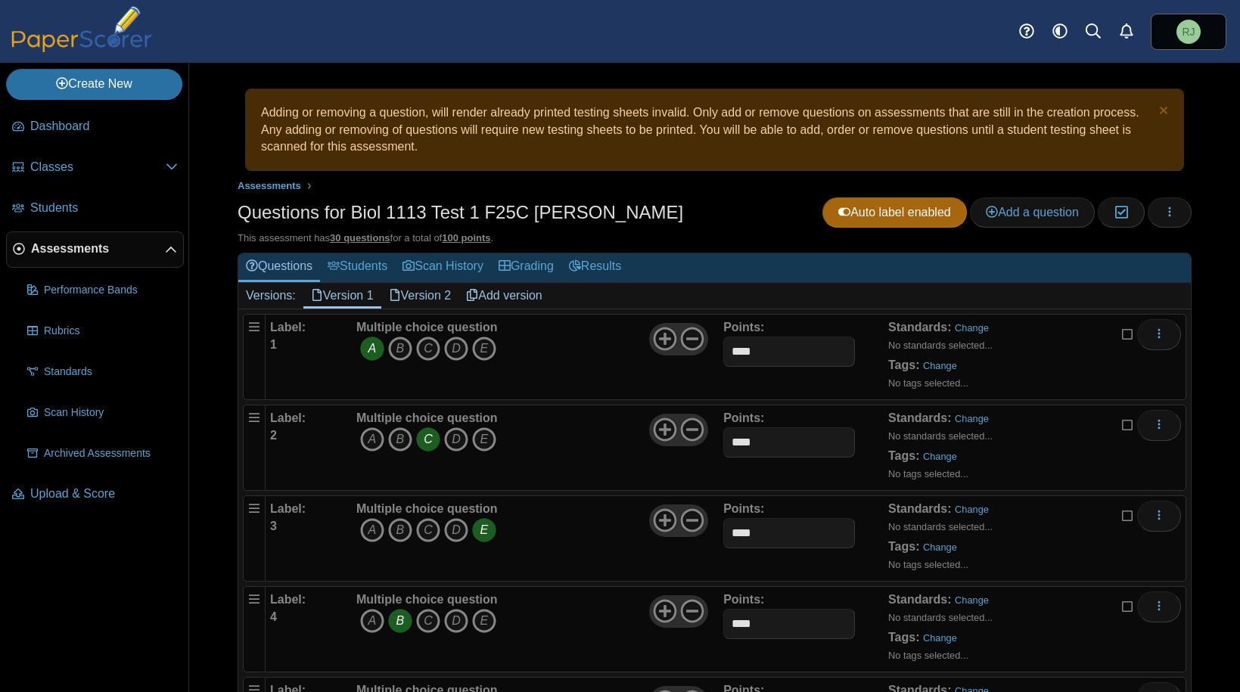
click at [424, 292] on link "Version 2" at bounding box center [420, 296] width 78 height 26
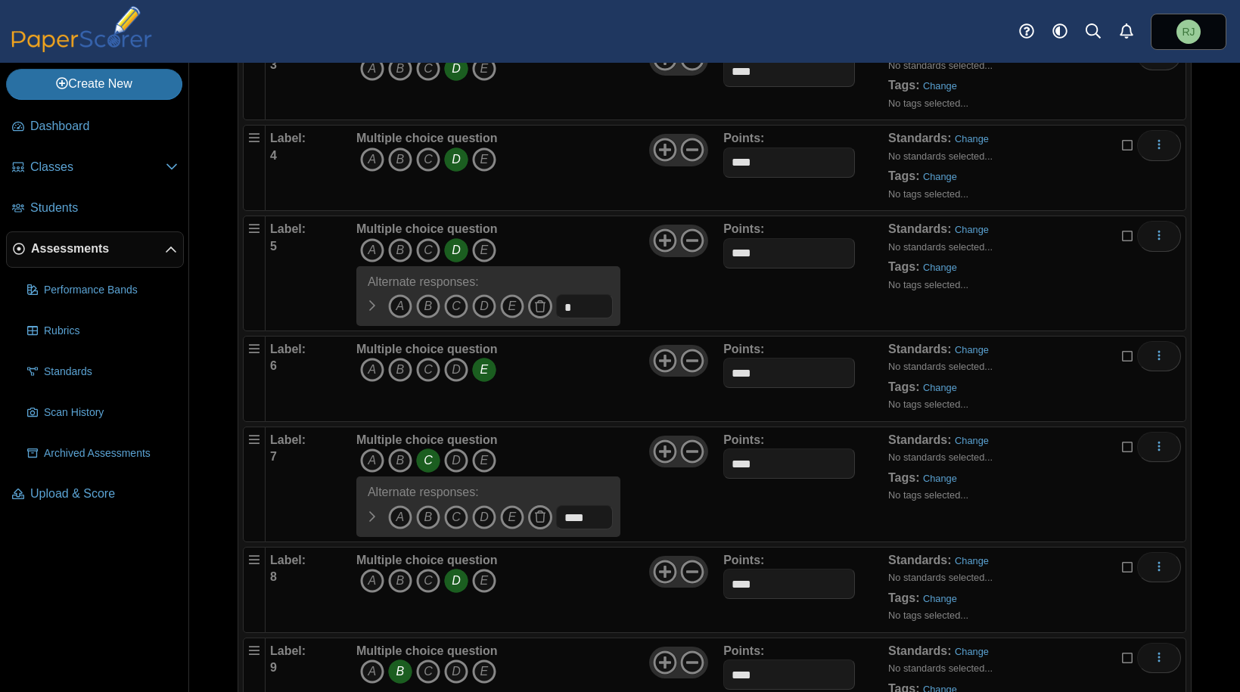
scroll to position [495, 0]
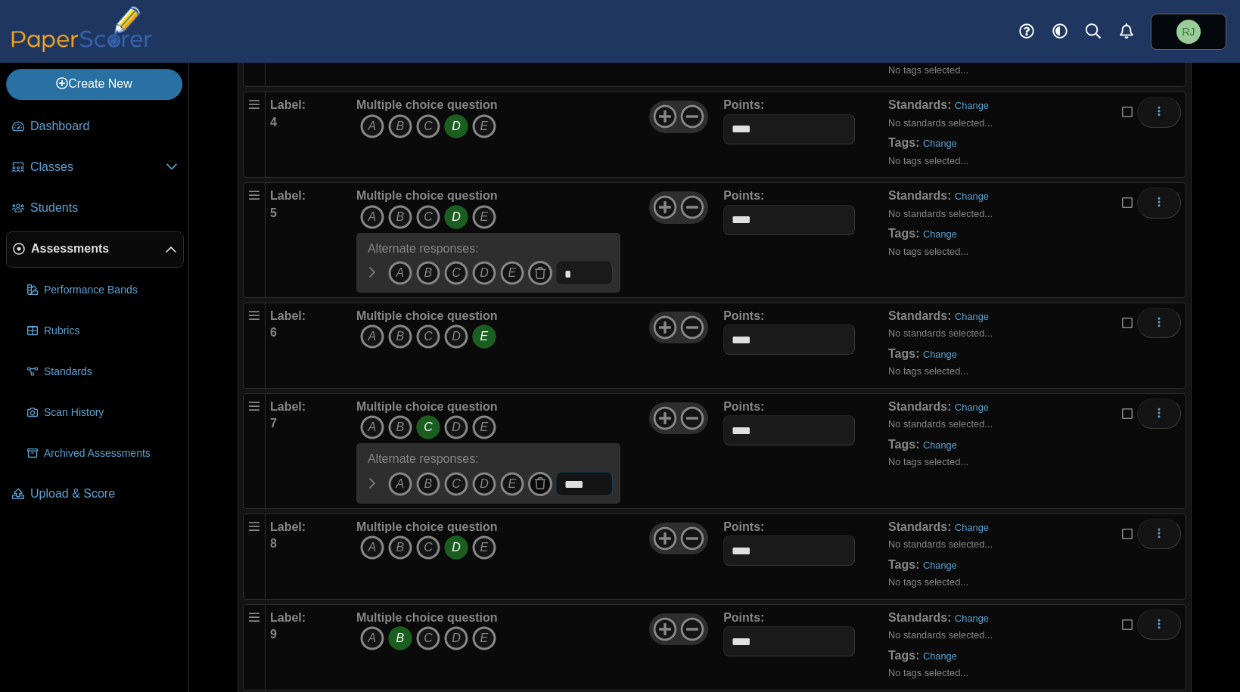
drag, startPoint x: 596, startPoint y: 484, endPoint x: 542, endPoint y: 483, distance: 54.5
click at [542, 483] on span "A B" at bounding box center [484, 486] width 256 height 28
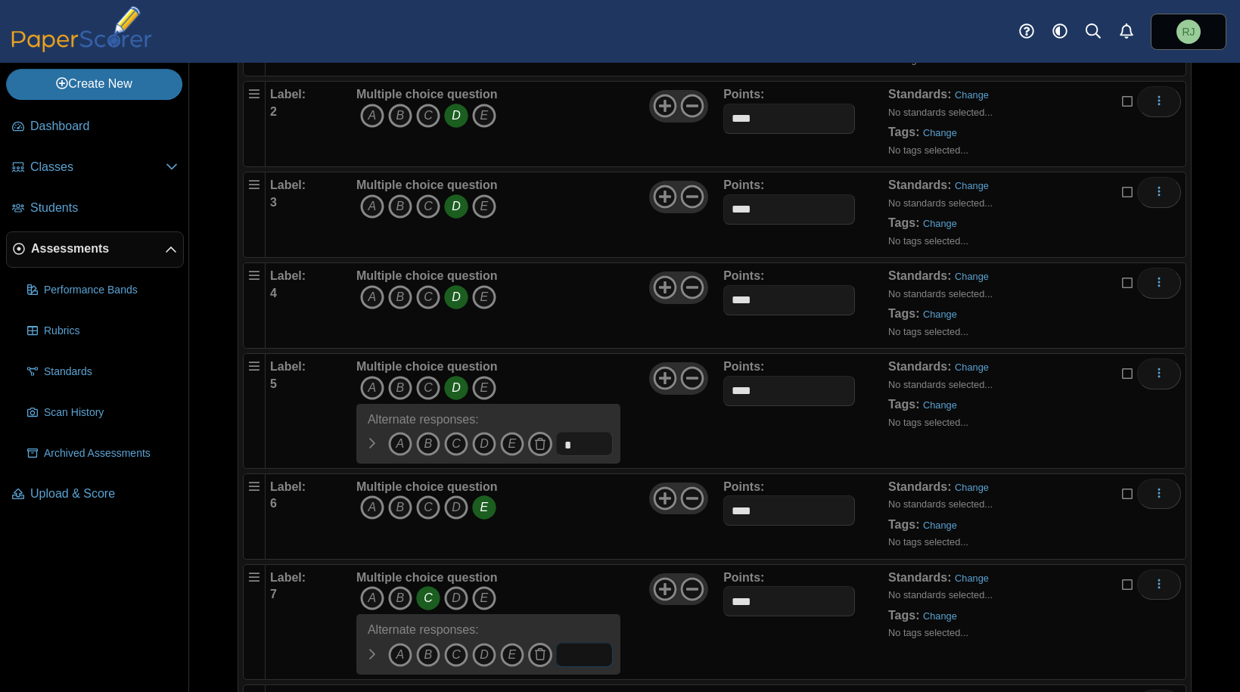
scroll to position [0, 0]
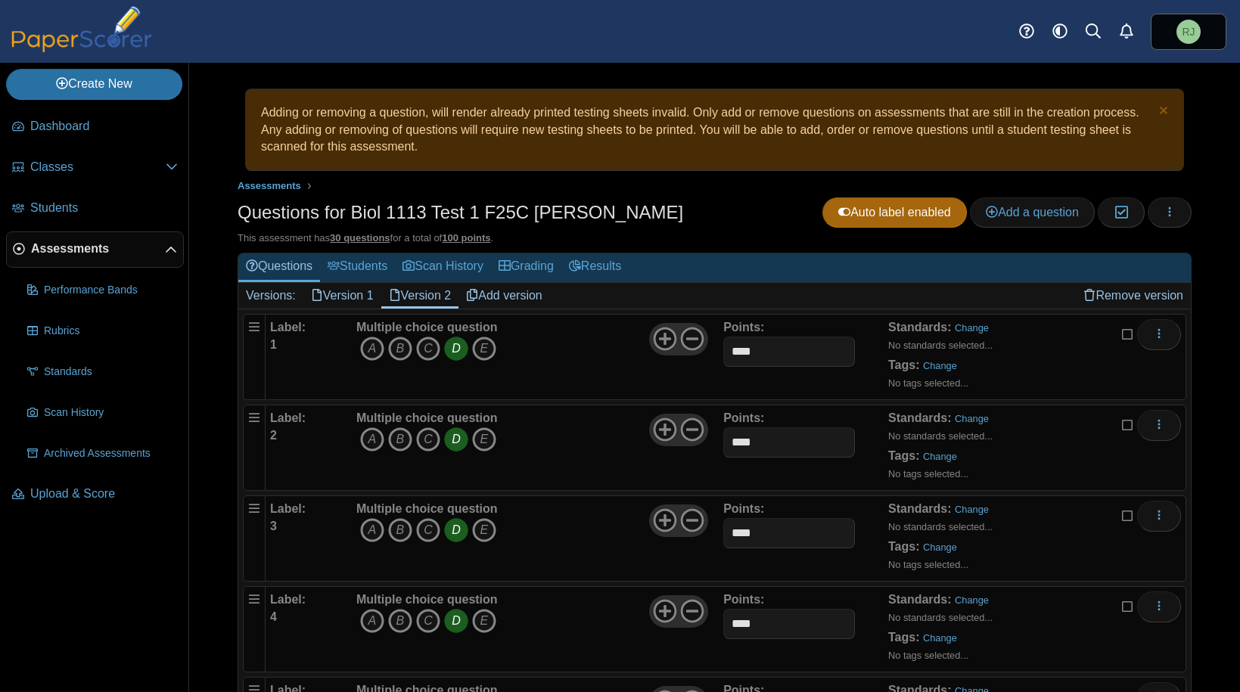
click at [355, 296] on link "Version 1" at bounding box center [342, 296] width 78 height 26
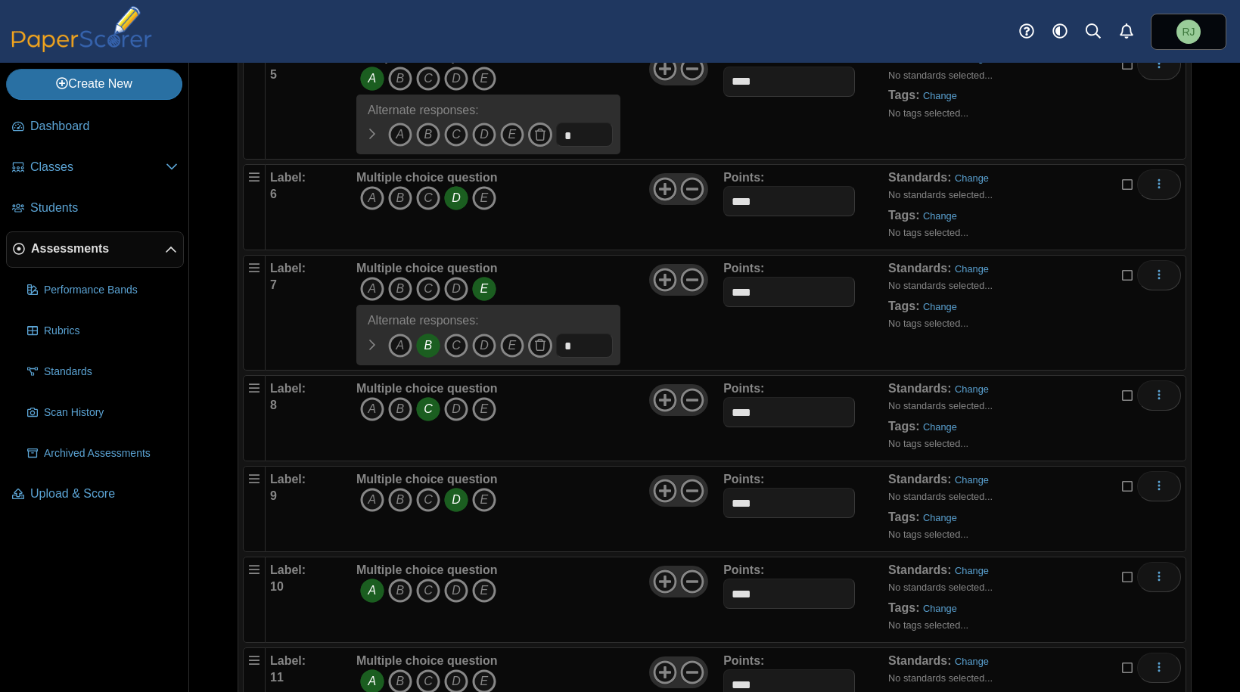
scroll to position [638, 0]
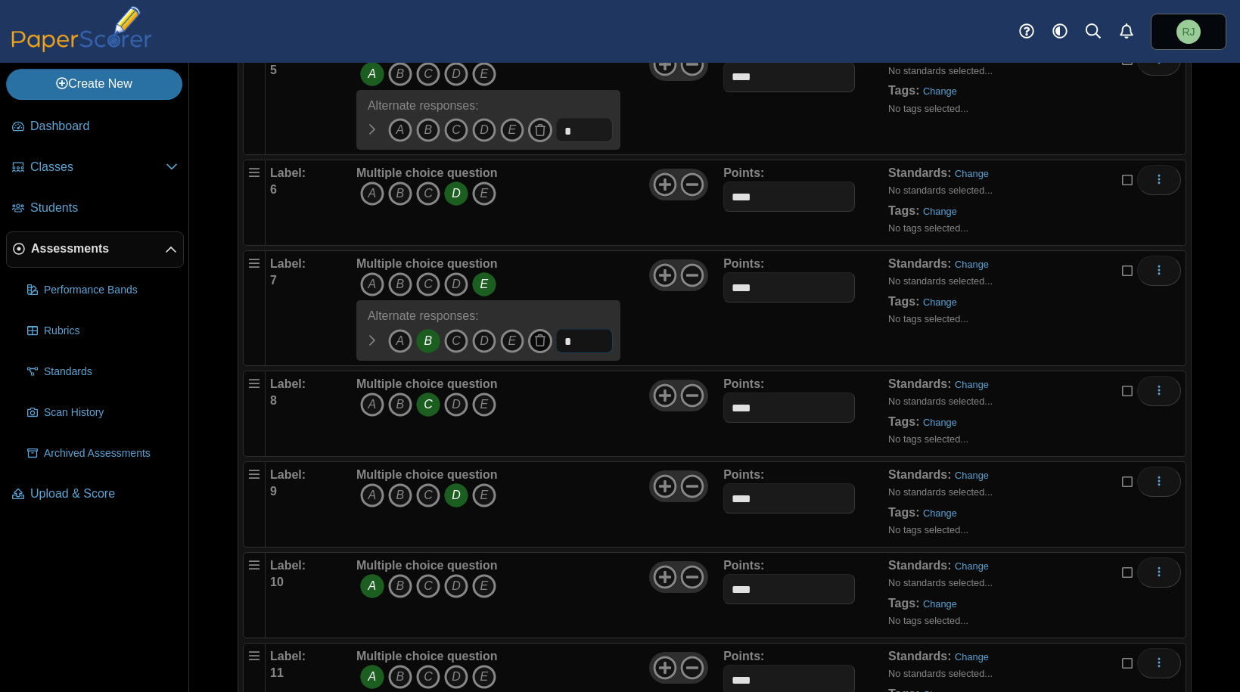
drag, startPoint x: 583, startPoint y: 341, endPoint x: 540, endPoint y: 341, distance: 43.1
click at [542, 341] on span "A B" at bounding box center [484, 343] width 256 height 28
type input "****"
click at [685, 320] on div "Multiple choice question A B C D E A" at bounding box center [538, 308] width 371 height 105
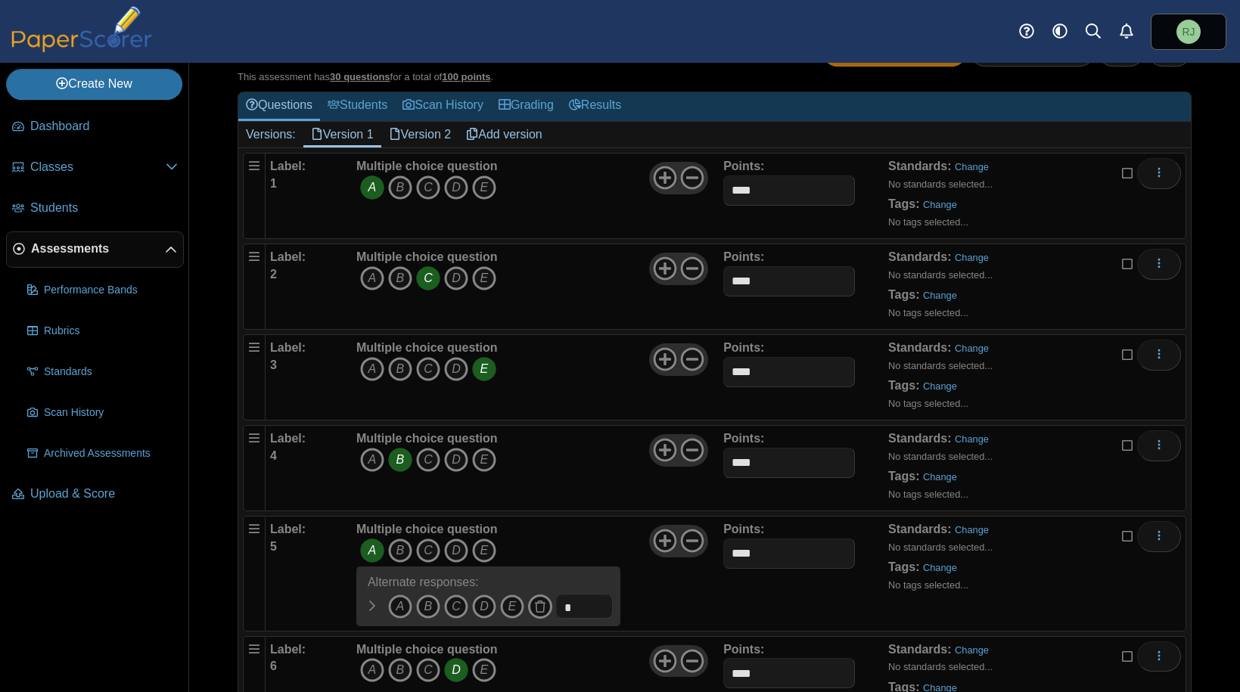
scroll to position [0, 0]
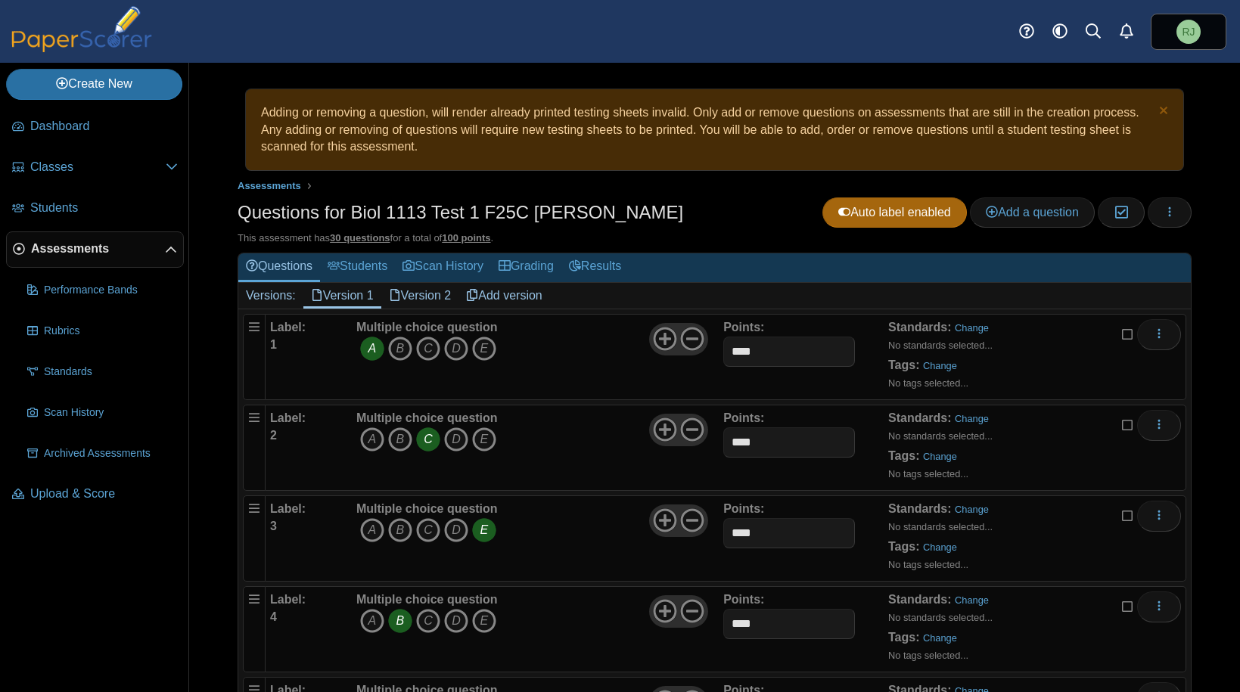
click at [412, 293] on link "Version 2" at bounding box center [420, 296] width 78 height 26
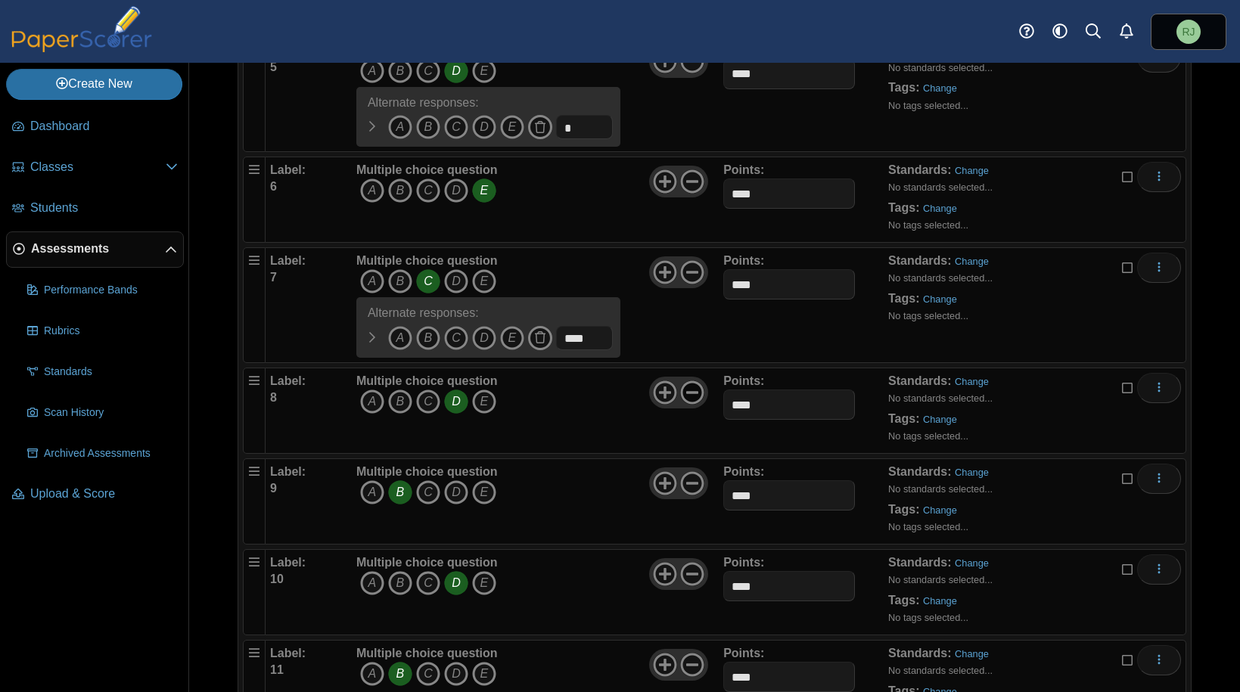
scroll to position [708, 0]
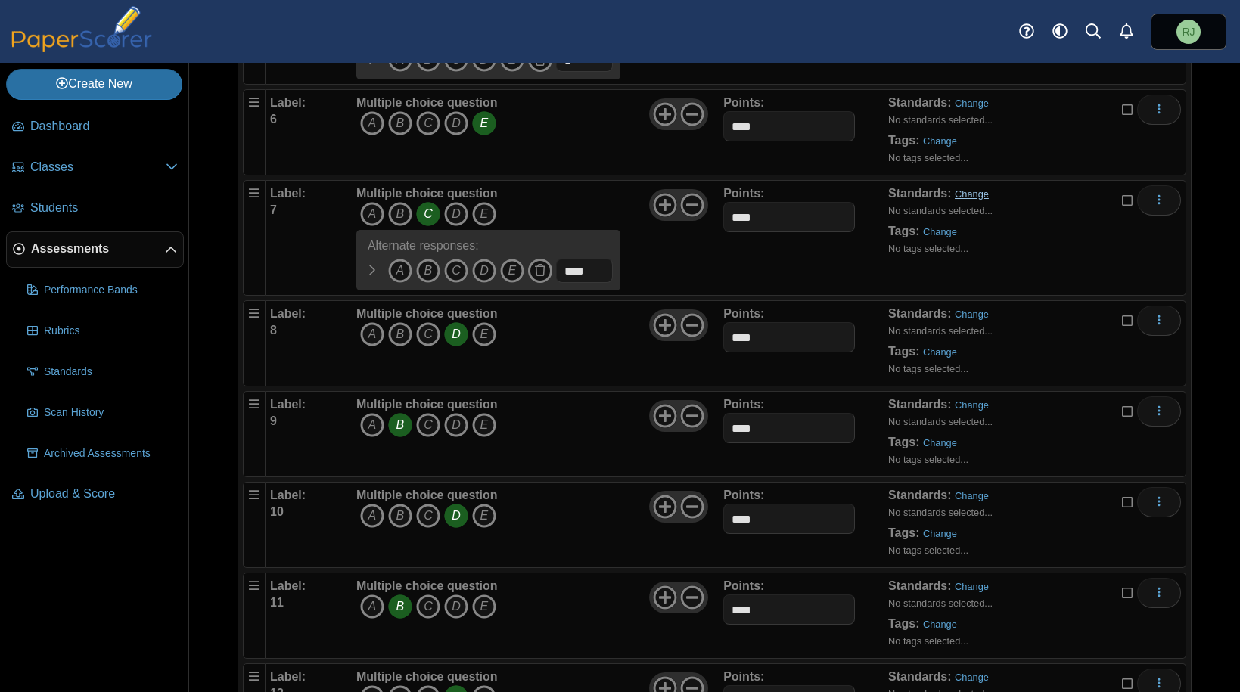
click at [969, 197] on link "Change" at bounding box center [972, 193] width 34 height 11
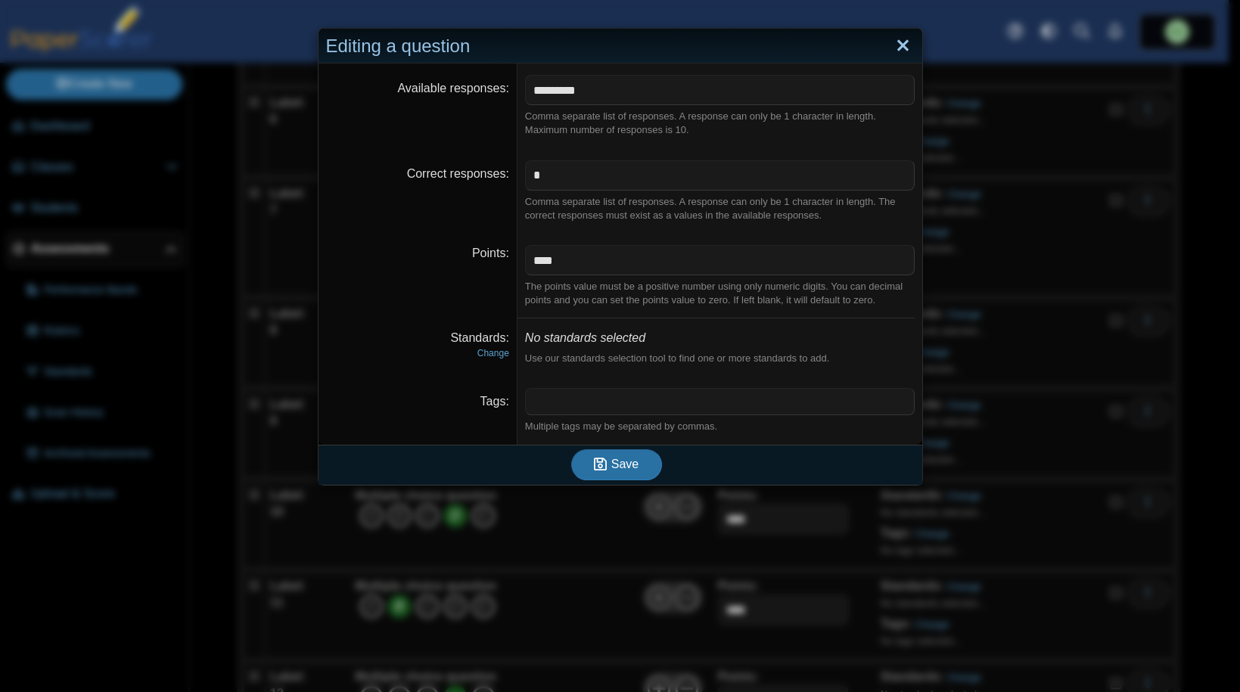
click at [902, 49] on link "Close" at bounding box center [902, 46] width 23 height 26
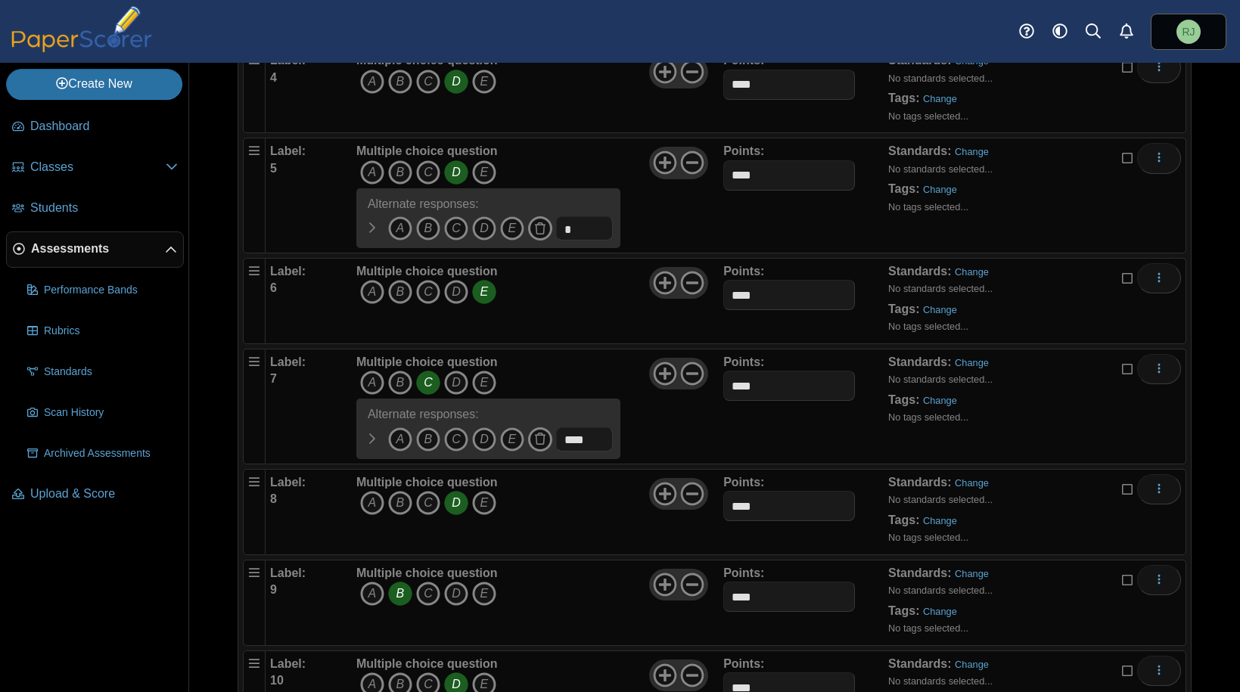
scroll to position [576, 0]
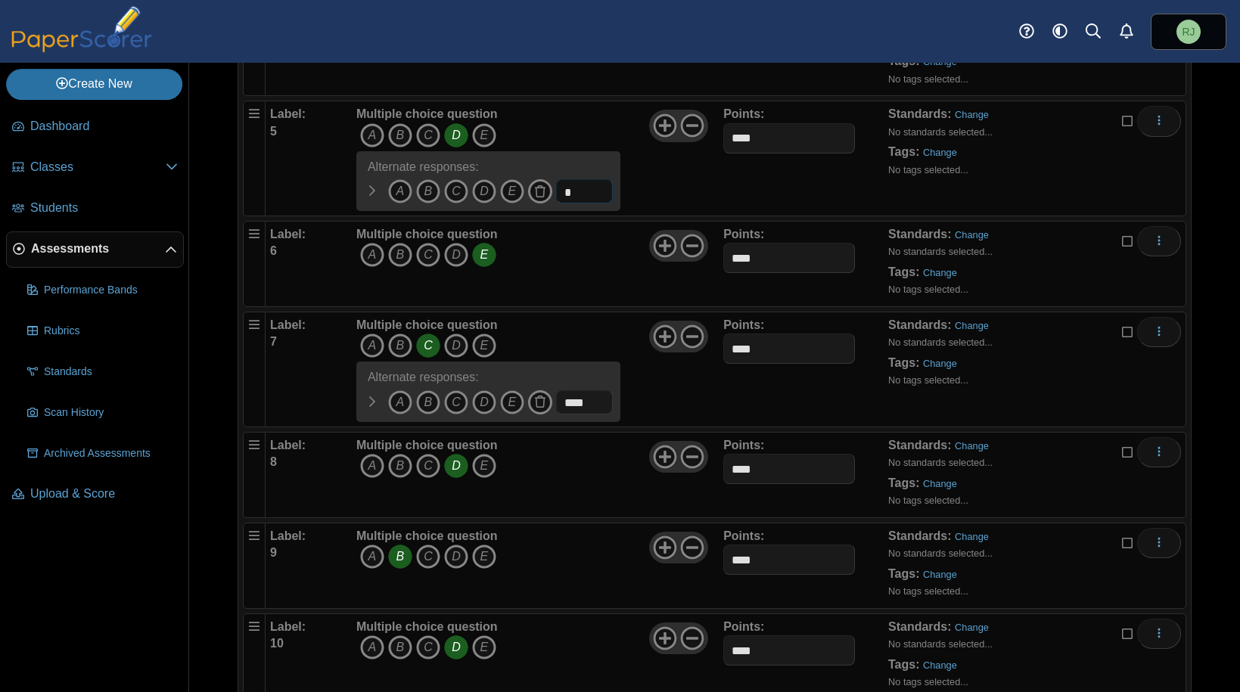
click at [578, 188] on input "*" at bounding box center [584, 191] width 57 height 24
type input "****"
click at [430, 190] on icon "B" at bounding box center [428, 191] width 24 height 24
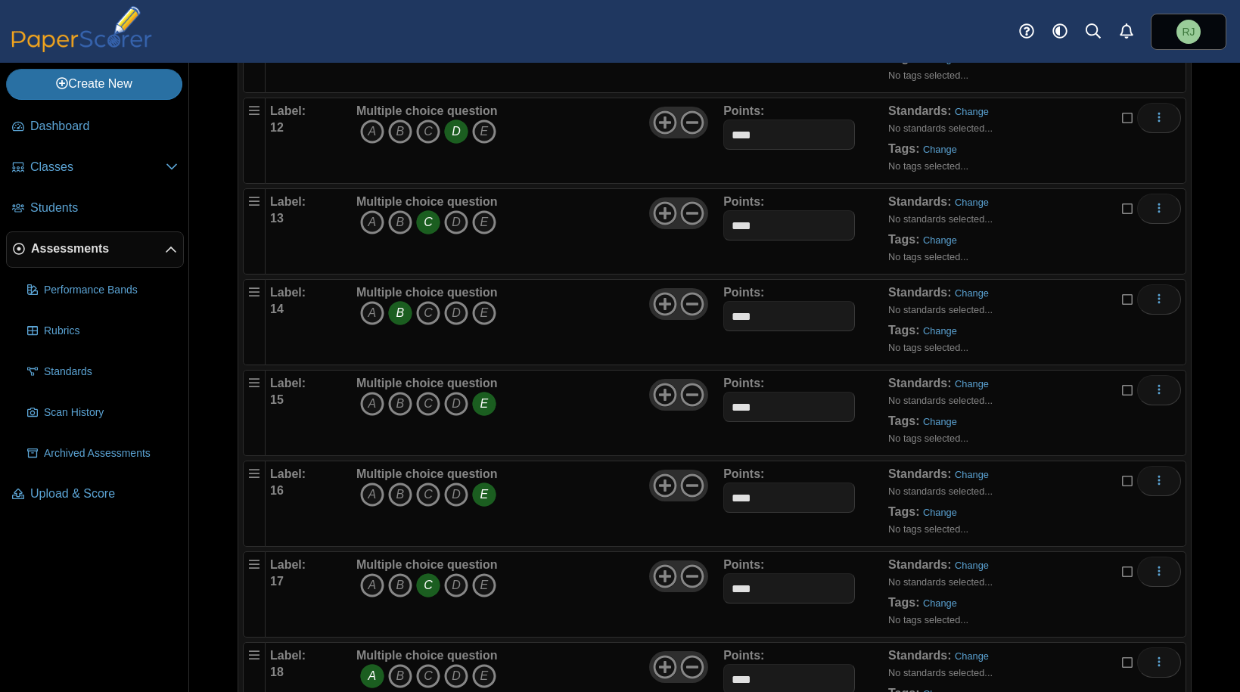
scroll to position [0, 0]
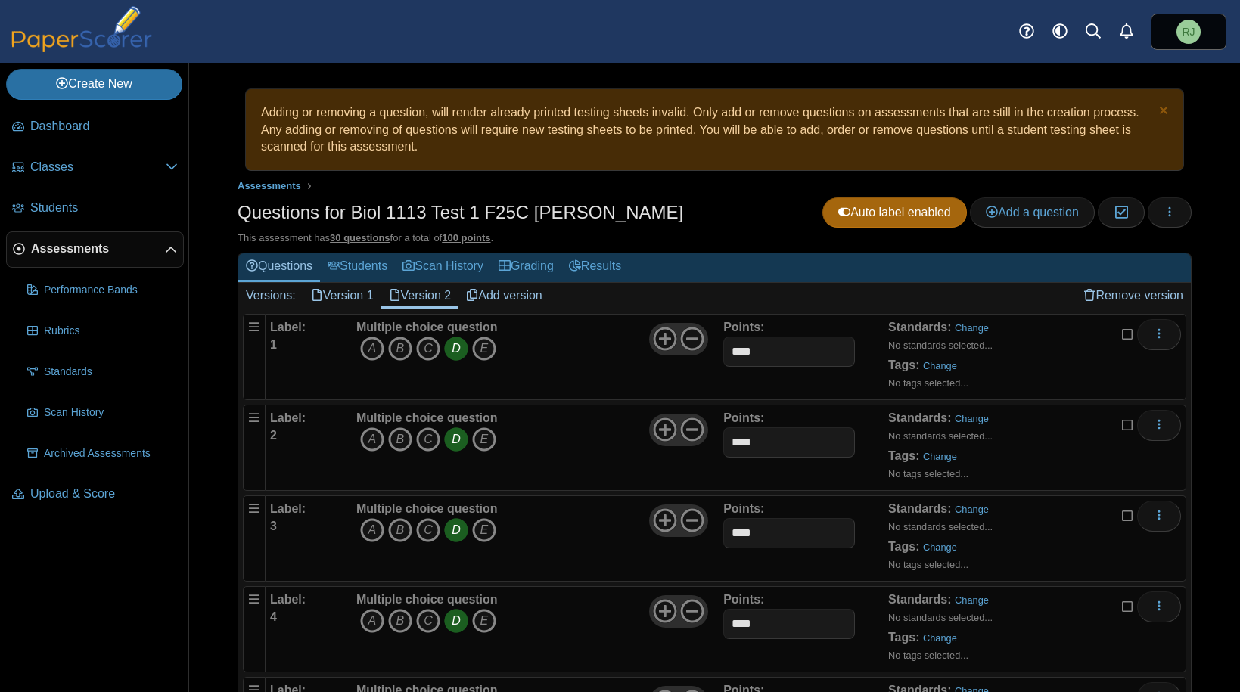
click at [334, 290] on link "Version 1" at bounding box center [342, 296] width 78 height 26
click at [433, 292] on link "Version 2" at bounding box center [420, 296] width 78 height 26
click at [1196, 248] on div "Adding or removing a question, will render already printed testing sheets inval…" at bounding box center [714, 377] width 1051 height 629
click at [334, 290] on link "Version 1" at bounding box center [342, 296] width 78 height 26
click at [435, 300] on link "Version 2" at bounding box center [420, 296] width 78 height 26
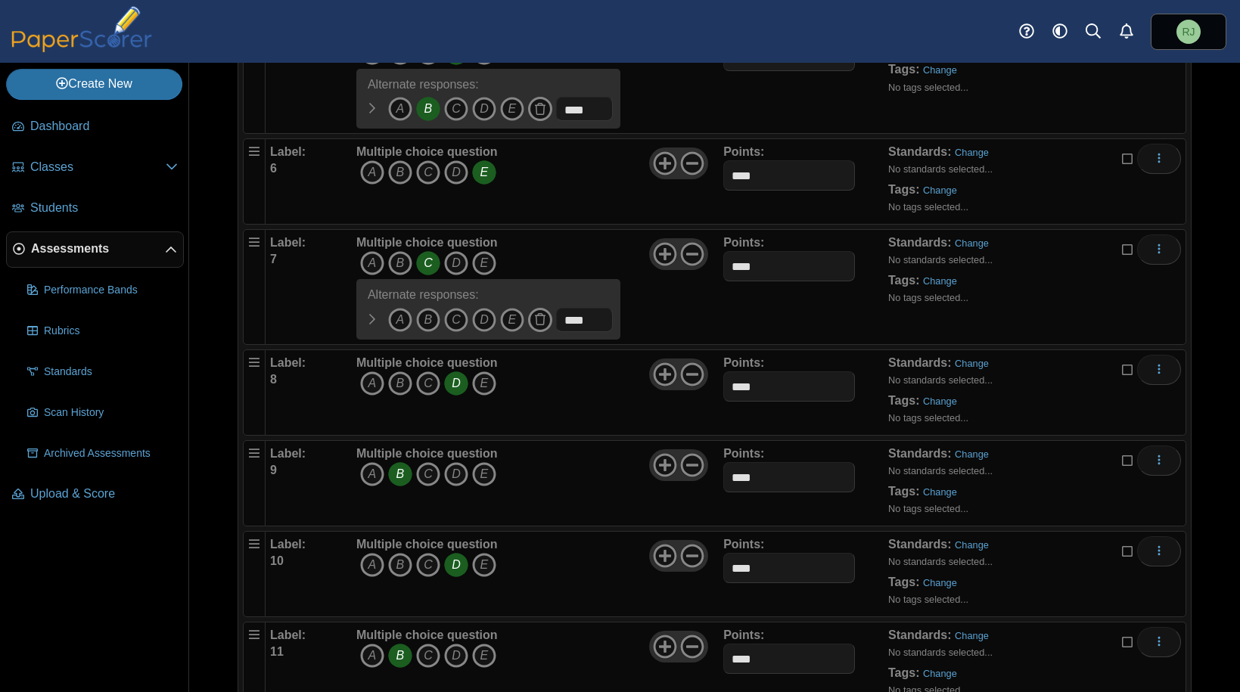
scroll to position [660, 0]
